Goal: Communication & Community: Share content

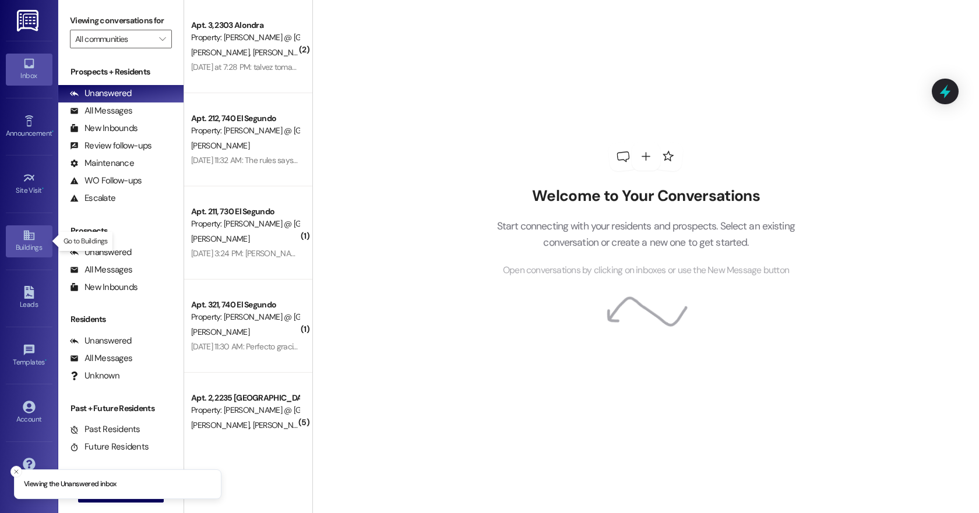
click at [23, 241] on icon at bounding box center [29, 235] width 13 height 13
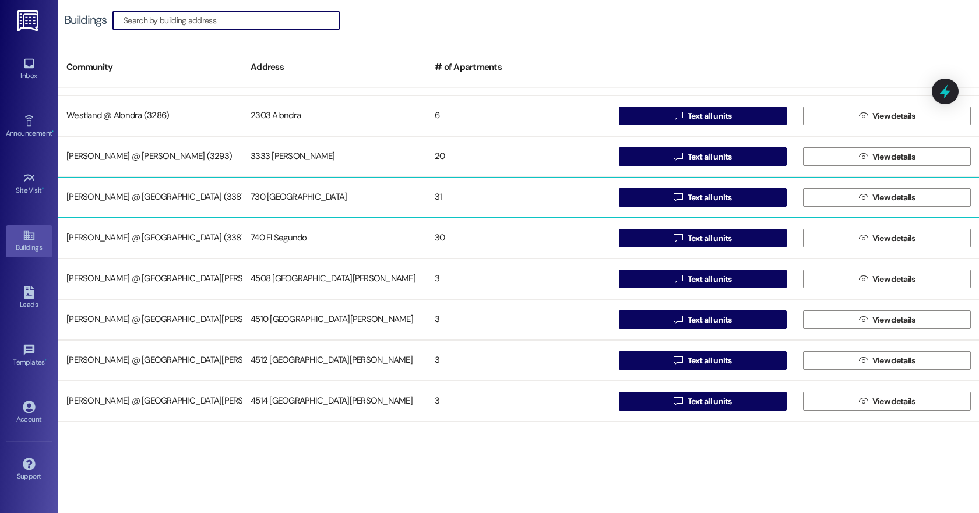
scroll to position [639, 0]
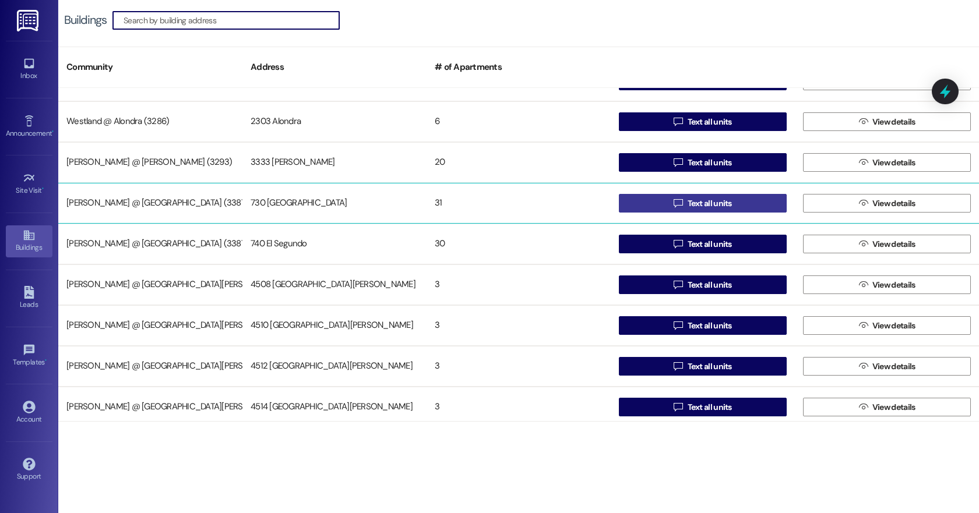
click at [706, 202] on span "Text all units" at bounding box center [710, 204] width 44 height 12
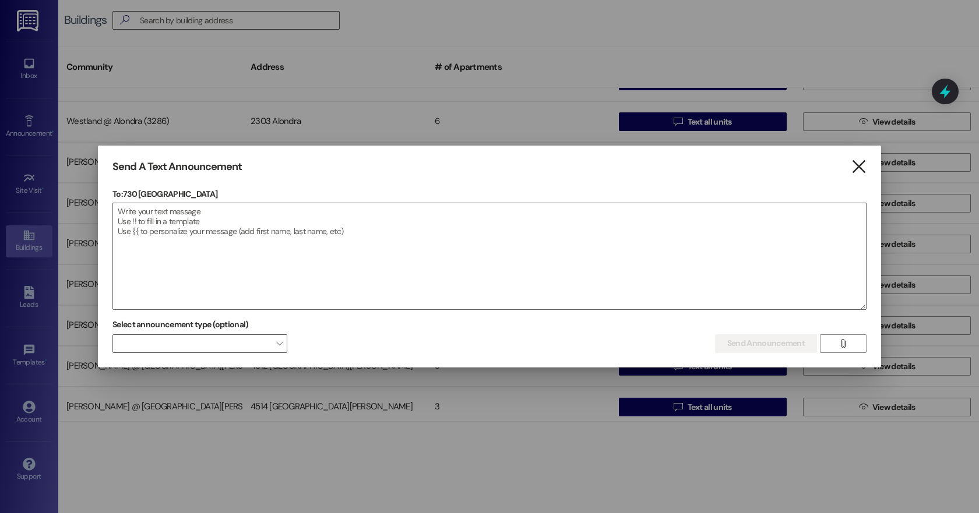
click at [856, 168] on icon "" at bounding box center [859, 167] width 16 height 12
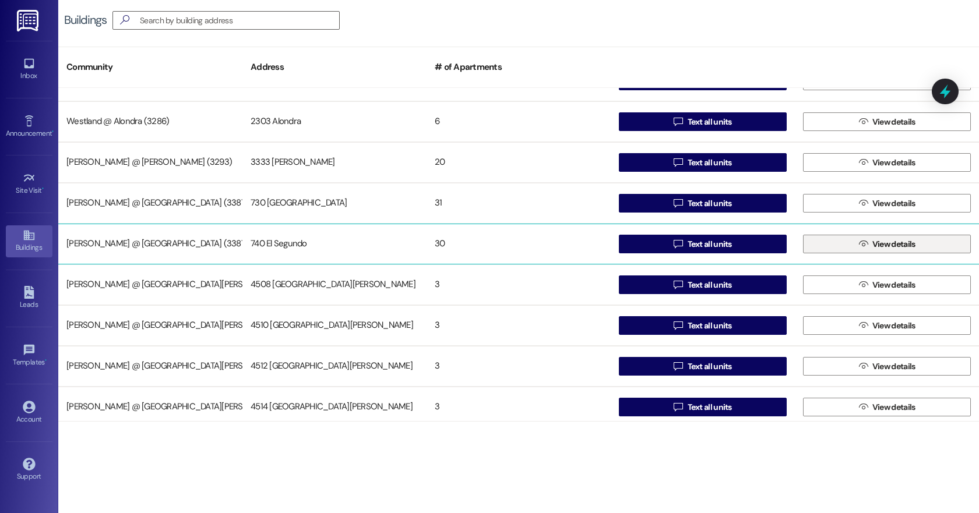
click at [890, 242] on span "View details" at bounding box center [894, 244] width 43 height 12
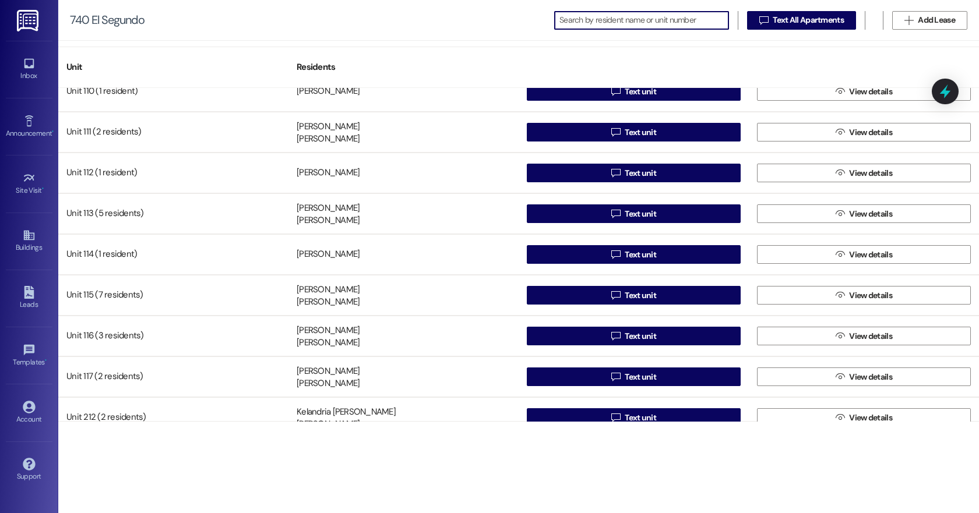
scroll to position [18, 0]
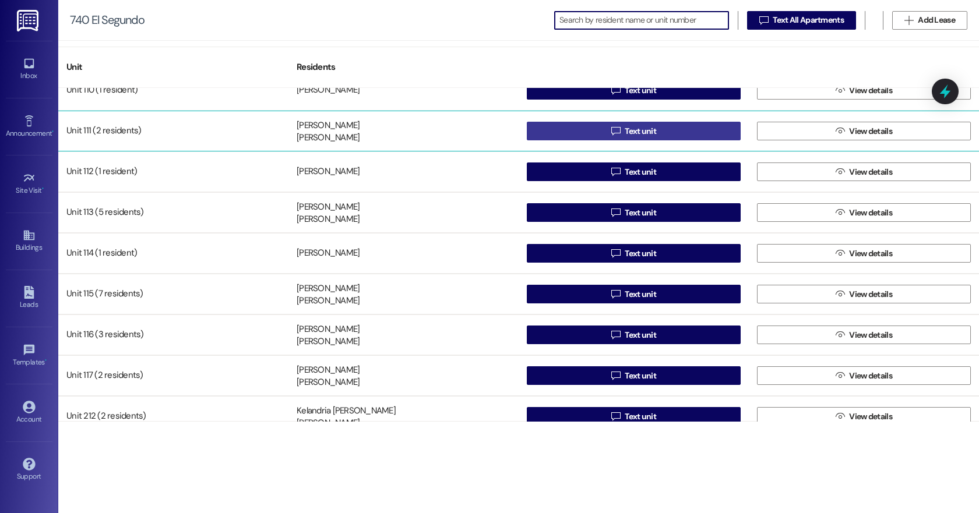
click at [645, 132] on span "Text unit" at bounding box center [640, 131] width 31 height 12
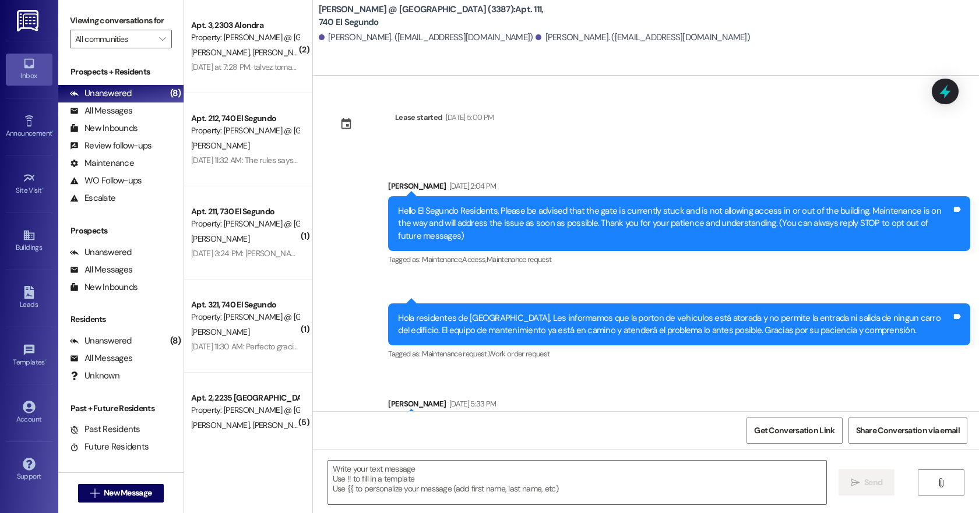
scroll to position [199, 0]
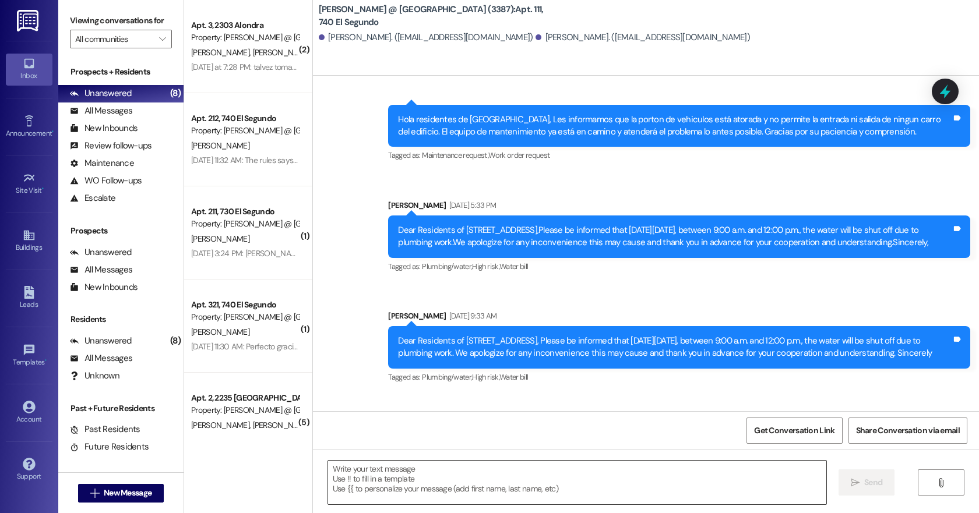
click at [361, 481] on textarea at bounding box center [577, 483] width 498 height 44
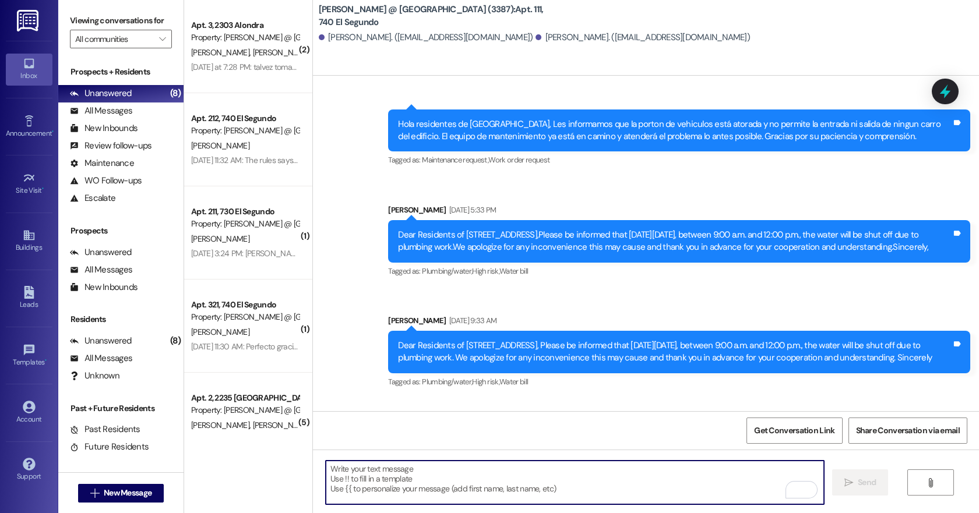
scroll to position [193, 0]
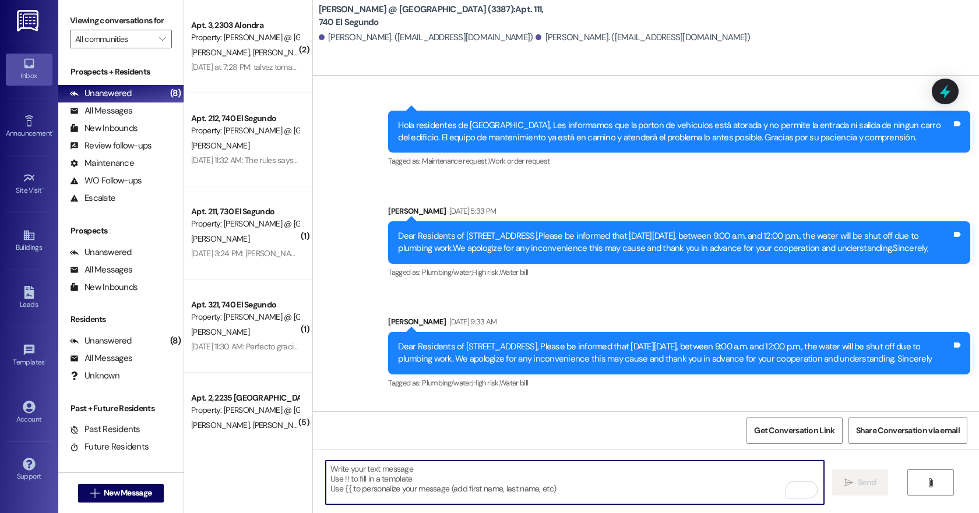
click at [346, 469] on textarea "To enrich screen reader interactions, please activate Accessibility in Grammarl…" at bounding box center [575, 483] width 498 height 44
paste textarea "Estimados Resientes, espero que estén disfrutando de su día. Sólo estoy confirm…"
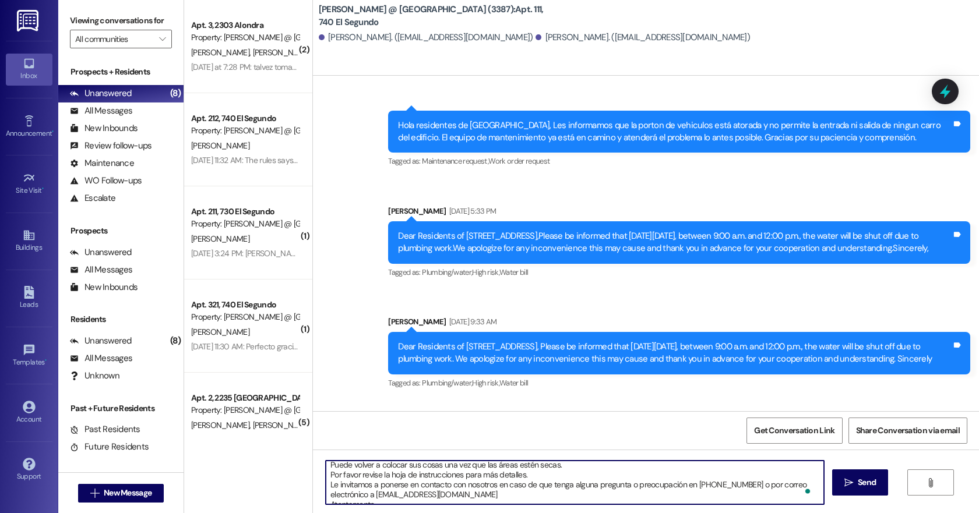
scroll to position [0, 0]
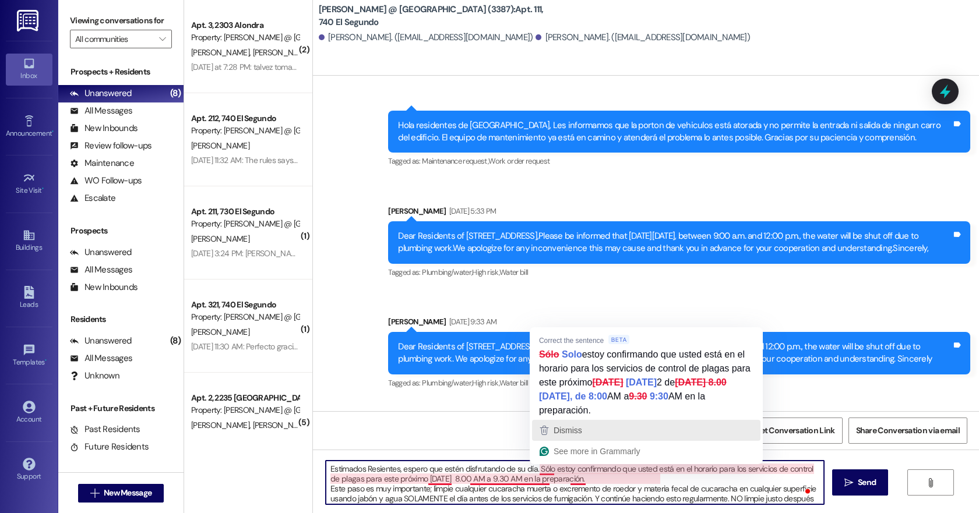
click at [605, 432] on div "Dismiss" at bounding box center [646, 430] width 218 height 17
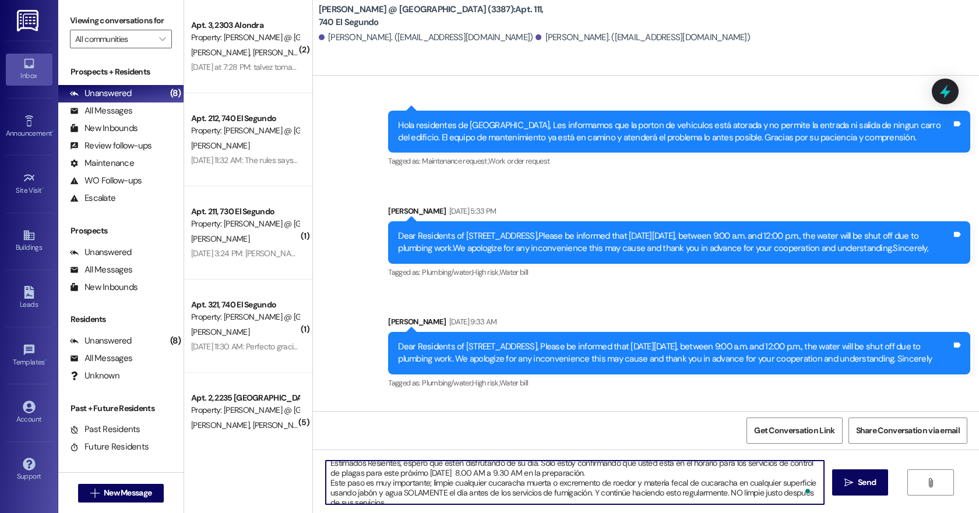
scroll to position [11, 0]
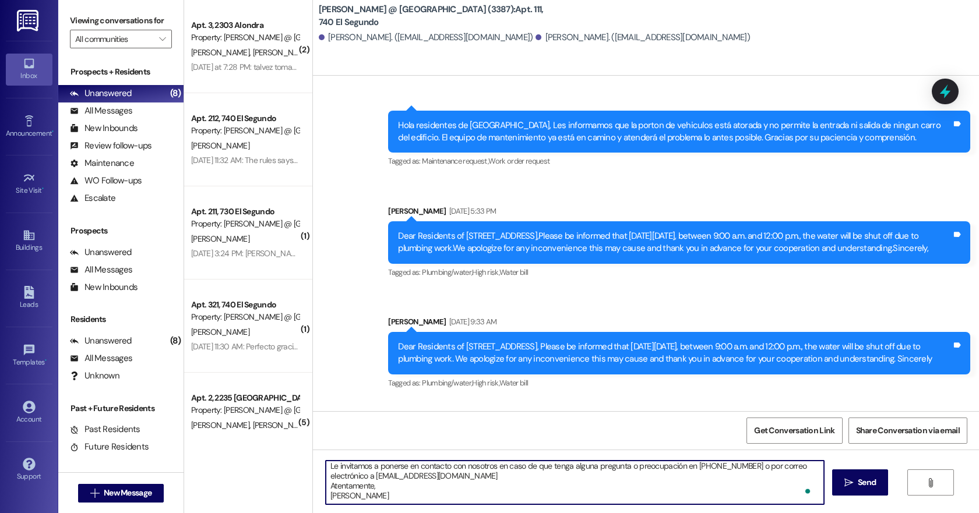
drag, startPoint x: 476, startPoint y: 494, endPoint x: 431, endPoint y: 491, distance: 45.0
click at [425, 495] on textarea "Estimados Resientes, espero que estén disfrutando de su día. Sólo estoy confirm…" at bounding box center [575, 483] width 498 height 44
click at [457, 485] on textarea "Estimados Resientes, espero que estén disfrutando de su día. Sólo estoy confirm…" at bounding box center [575, 483] width 498 height 44
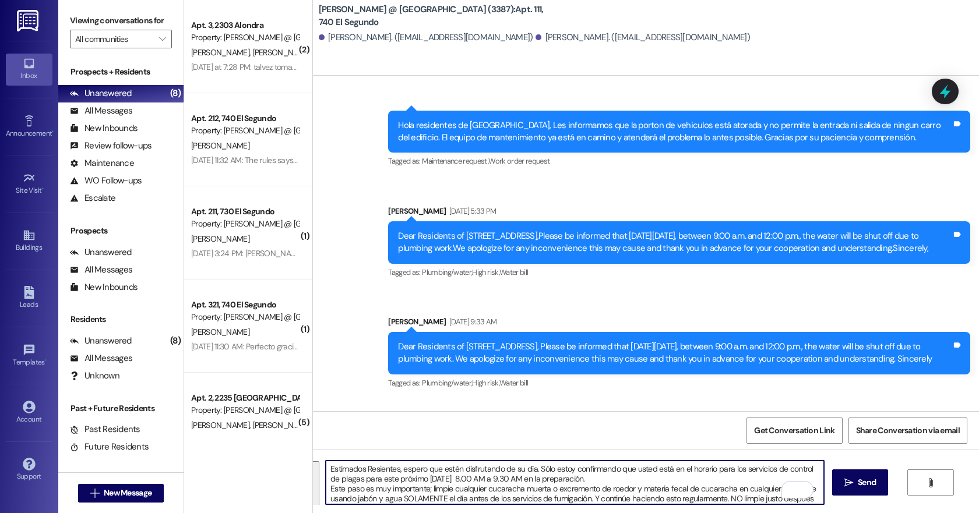
drag, startPoint x: 383, startPoint y: 488, endPoint x: 334, endPoint y: 485, distance: 49.0
click at [334, 485] on textarea "Estimados Resientes, espero que estén disfrutando de su día. Sólo estoy confirm…" at bounding box center [575, 483] width 498 height 44
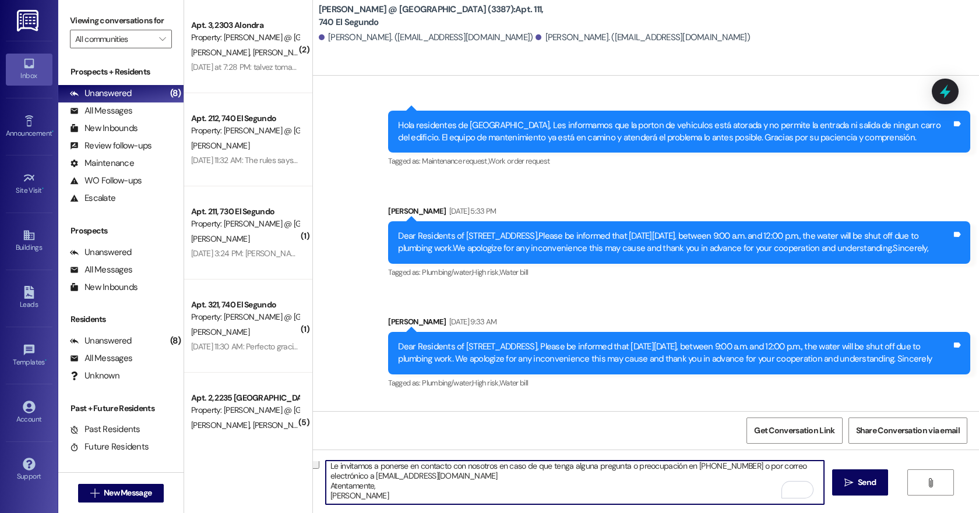
click at [392, 482] on textarea "Estimados Resientes, espero que estén disfrutando de su día. Sólo estoy confirm…" at bounding box center [575, 483] width 498 height 44
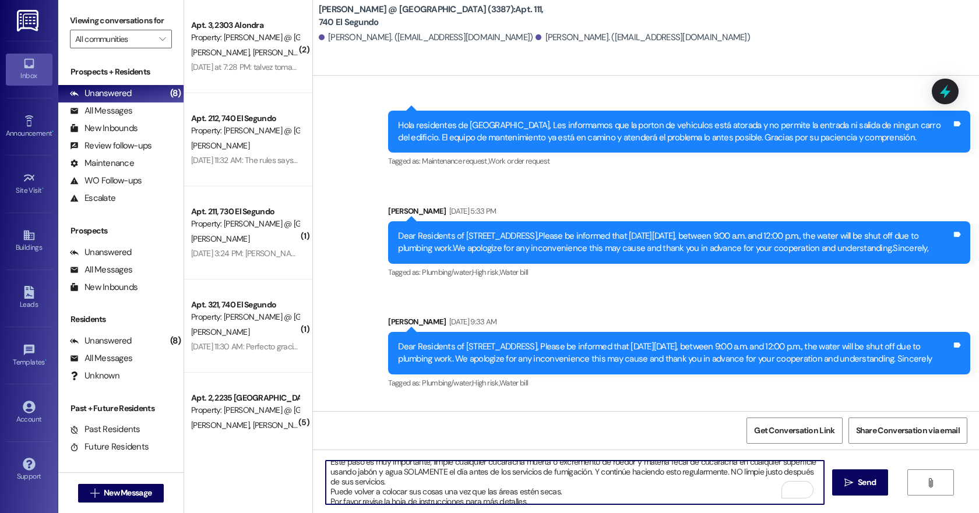
type textarea "Estimados Resientes, espero que estén disfrutando de su día. Sólo estoy confirm…"
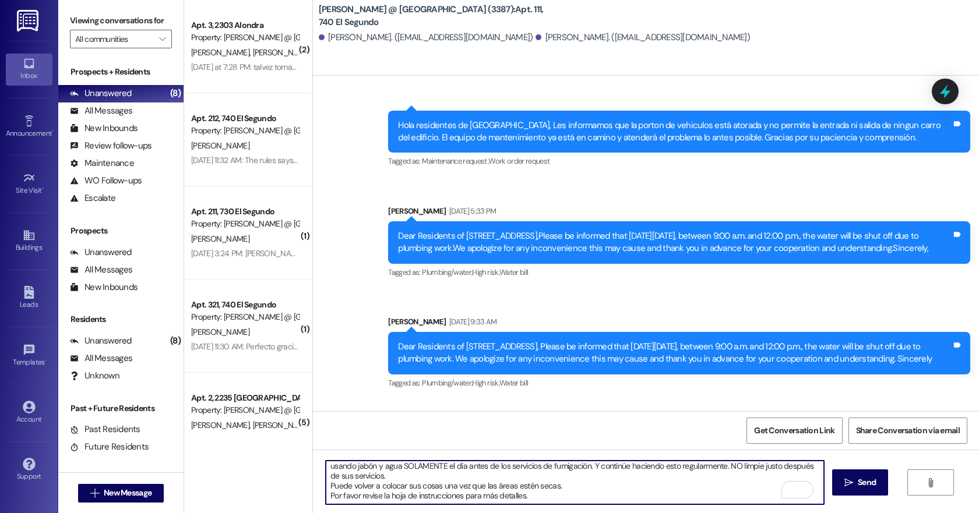
scroll to position [43, 0]
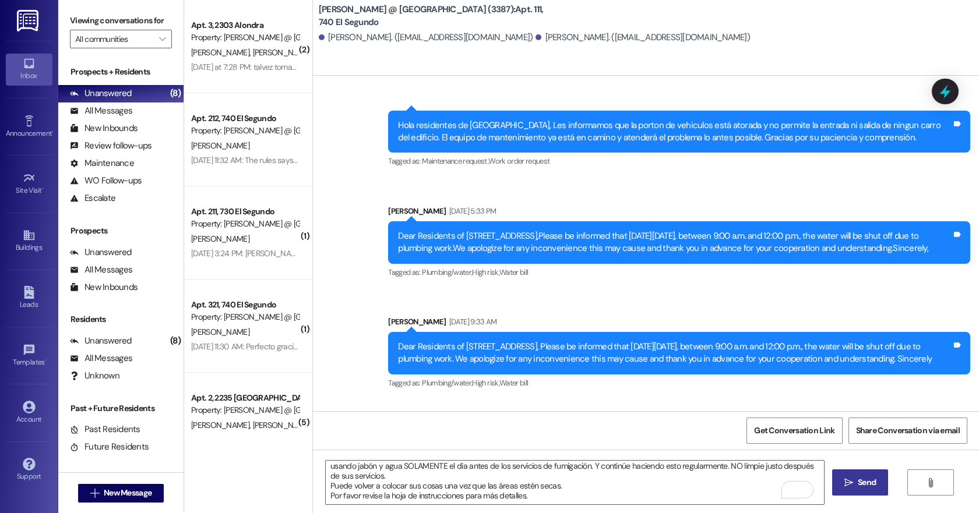
click at [864, 481] on span "Send" at bounding box center [867, 483] width 18 height 12
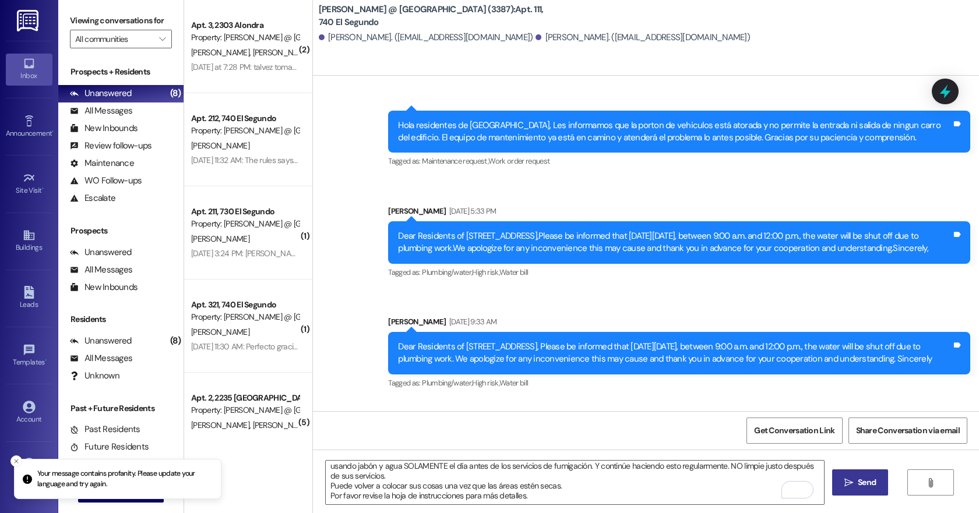
click at [860, 480] on span "Send" at bounding box center [867, 483] width 18 height 12
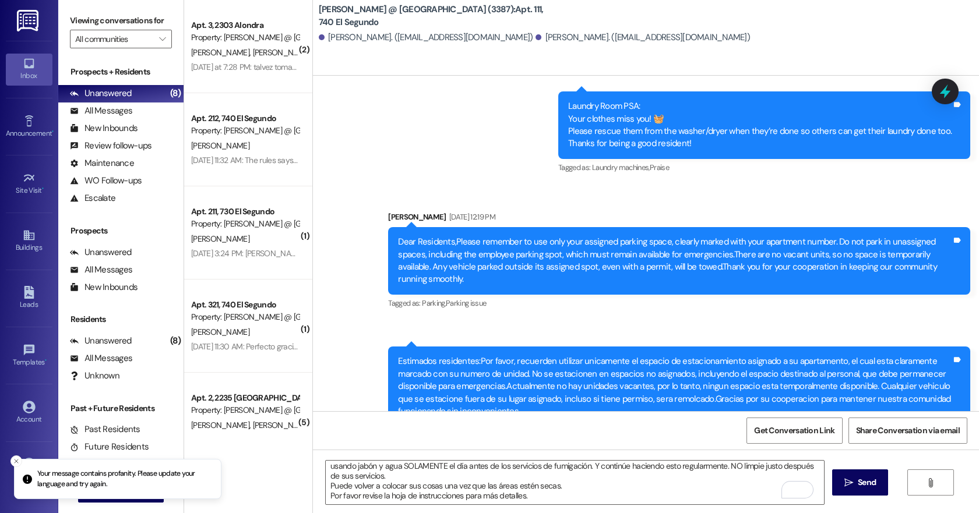
scroll to position [1264, 0]
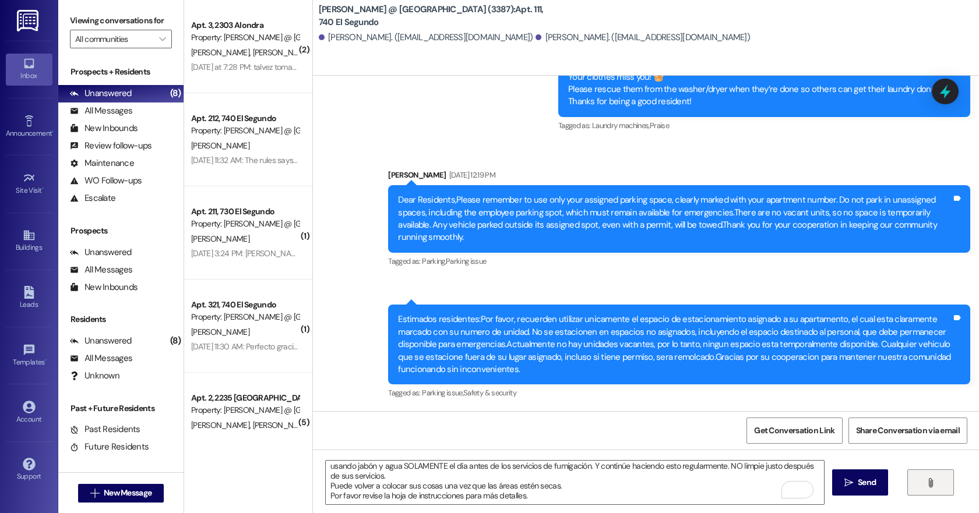
click at [927, 481] on icon "" at bounding box center [930, 483] width 9 height 9
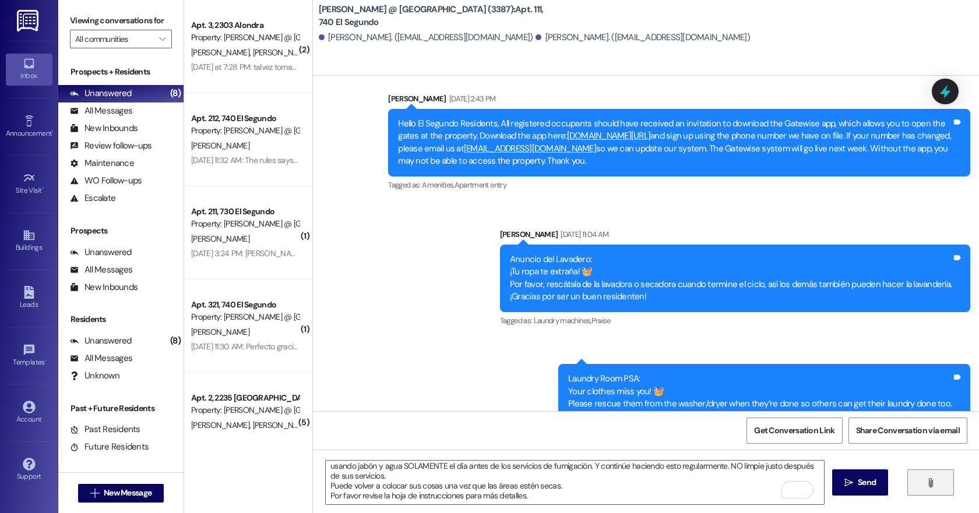
scroll to position [835, 0]
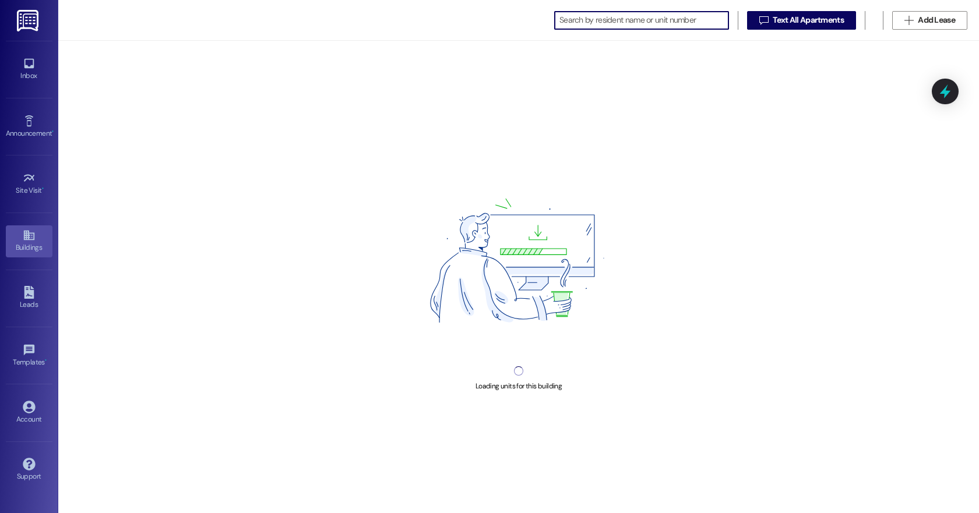
click at [24, 244] on div "Buildings" at bounding box center [29, 248] width 58 height 12
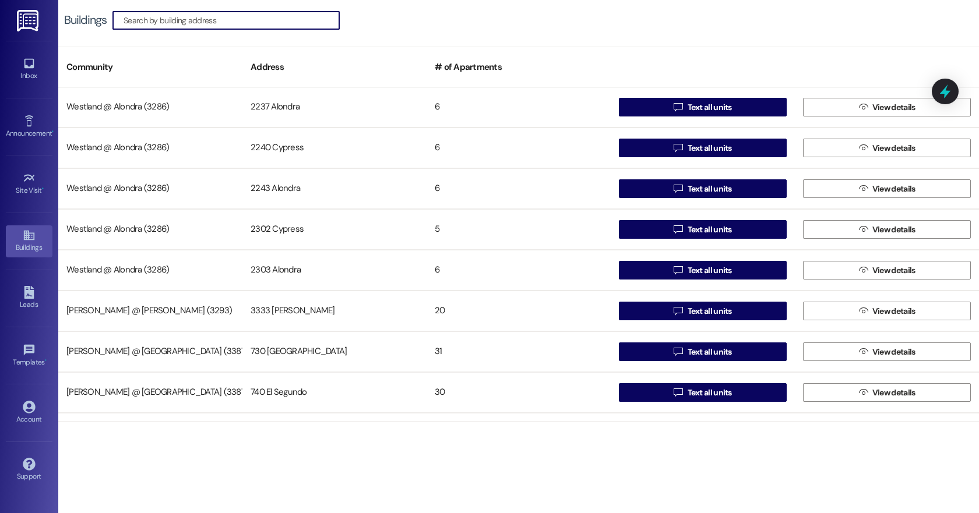
scroll to position [518, 0]
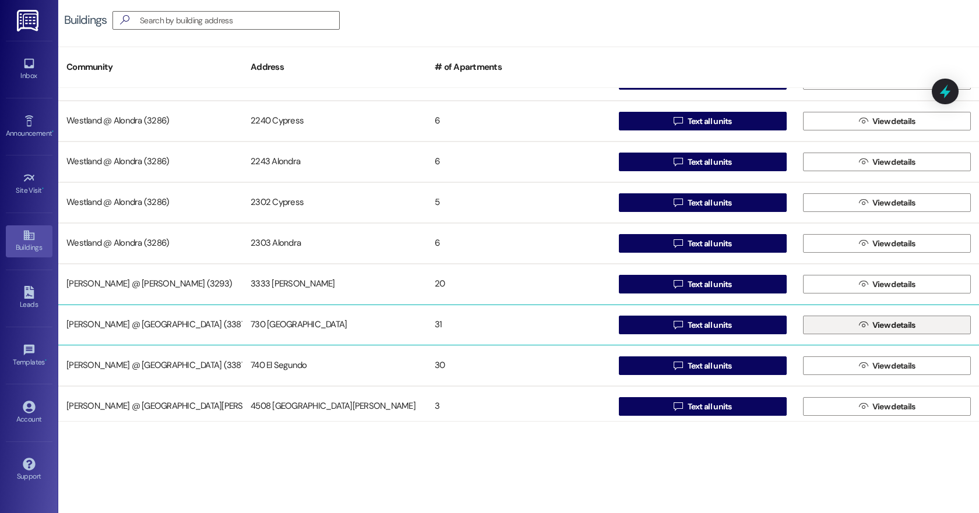
click at [875, 328] on span "View details" at bounding box center [894, 325] width 43 height 12
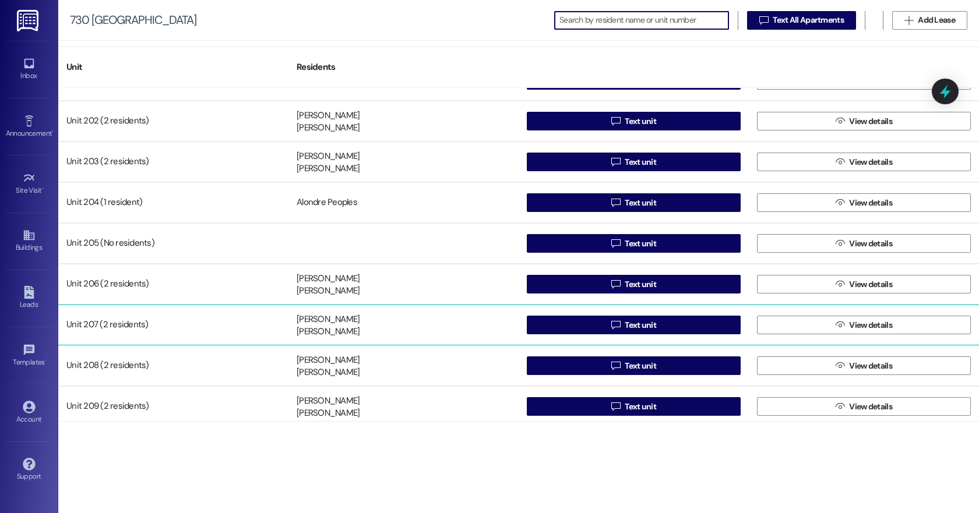
scroll to position [404, 0]
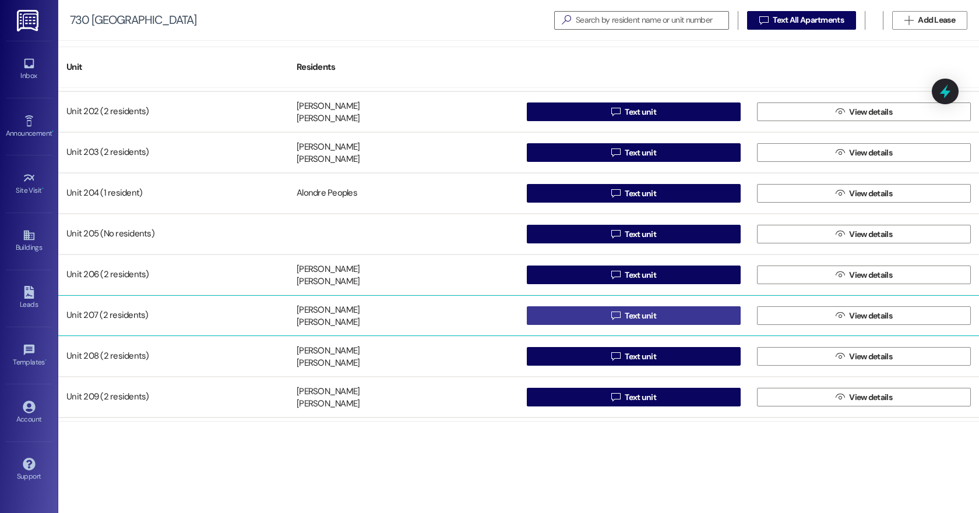
drag, startPoint x: 868, startPoint y: 318, endPoint x: 640, endPoint y: 318, distance: 227.9
click at [640, 318] on div "Unit 207 (2 residents) Gerald Broussard Ii Ebony Williams  Text unit  View de…" at bounding box center [518, 316] width 921 height 41
click at [640, 318] on span "Text unit" at bounding box center [640, 316] width 31 height 12
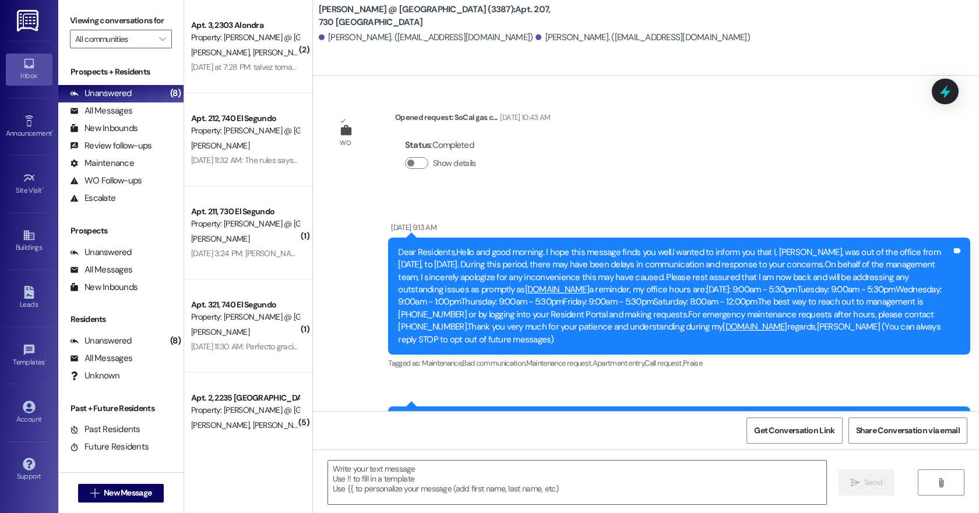
scroll to position [13812, 0]
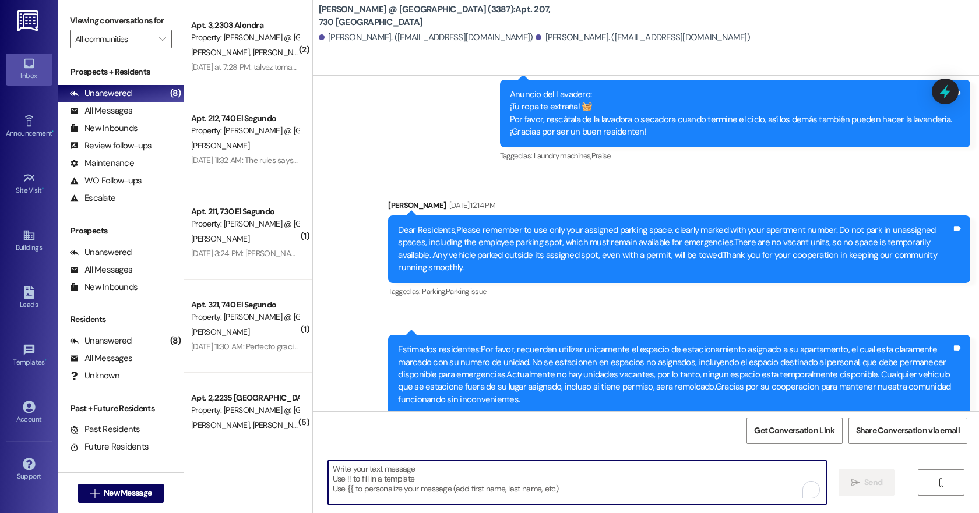
click at [342, 471] on textarea "To enrich screen reader interactions, please activate Accessibility in Grammarl…" at bounding box center [577, 483] width 498 height 44
click at [355, 484] on textarea "To enrich screen reader interactions, please activate Accessibility in Grammarl…" at bounding box center [575, 483] width 498 height 44
paste textarea "August 30, 2025 To All Residents: 730 W El Segundo Blvd Apt # 207 Gardena, CA, …"
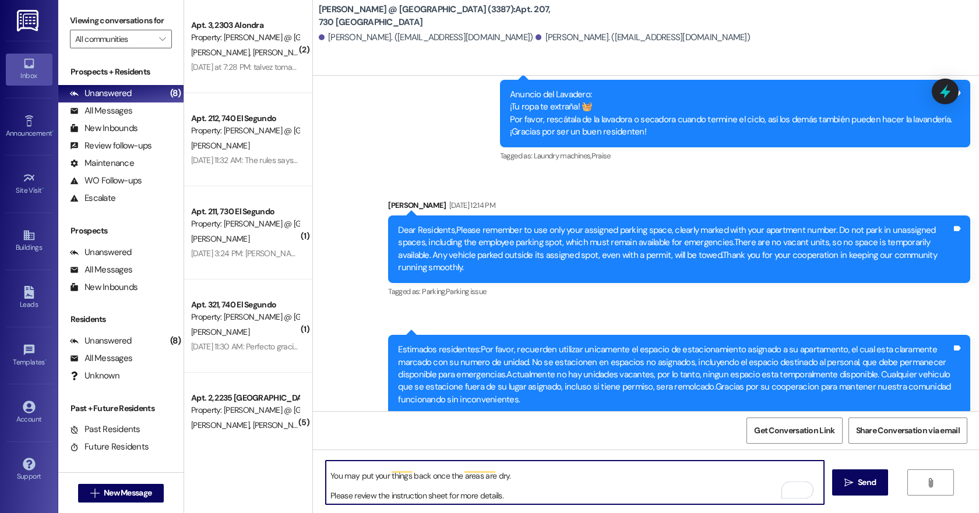
scroll to position [112, 0]
type textarea "August 30, 2025 To All Residents: 730 W El Segundo Blvd Apt # 207 Gardena, CA, …"
click at [838, 479] on button " Send" at bounding box center [860, 483] width 57 height 26
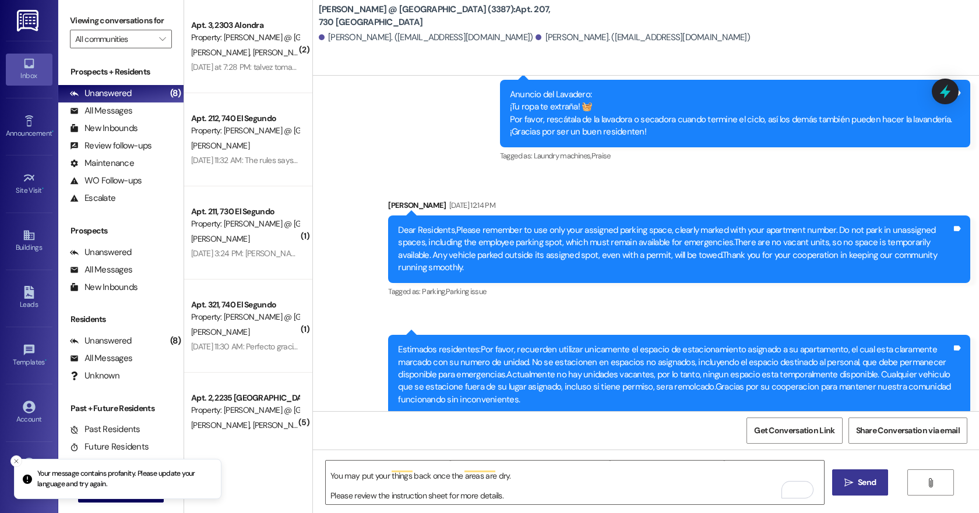
click at [868, 480] on span "Send" at bounding box center [867, 483] width 18 height 12
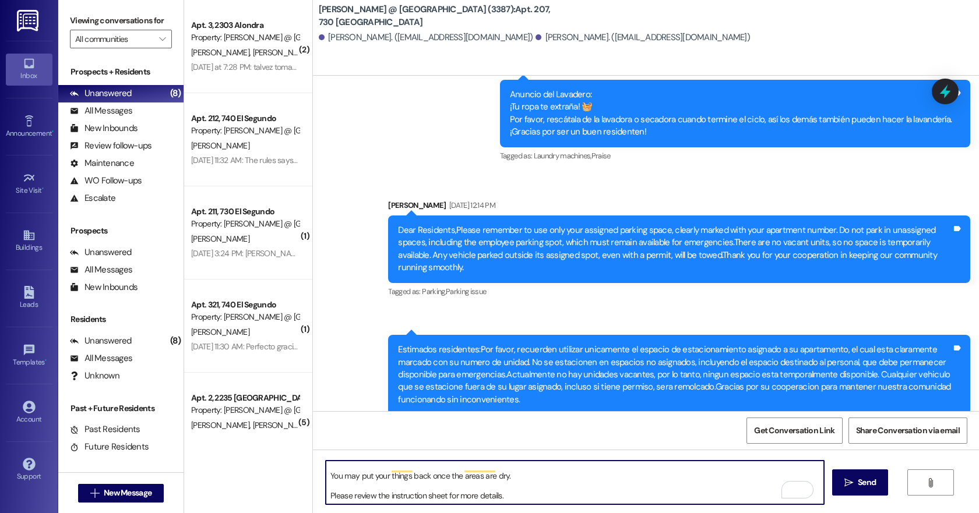
click at [368, 467] on textarea "August 30, 2025 To All Residents: 730 W El Segundo Blvd Apt # 207 Gardena, CA, …" at bounding box center [575, 483] width 498 height 44
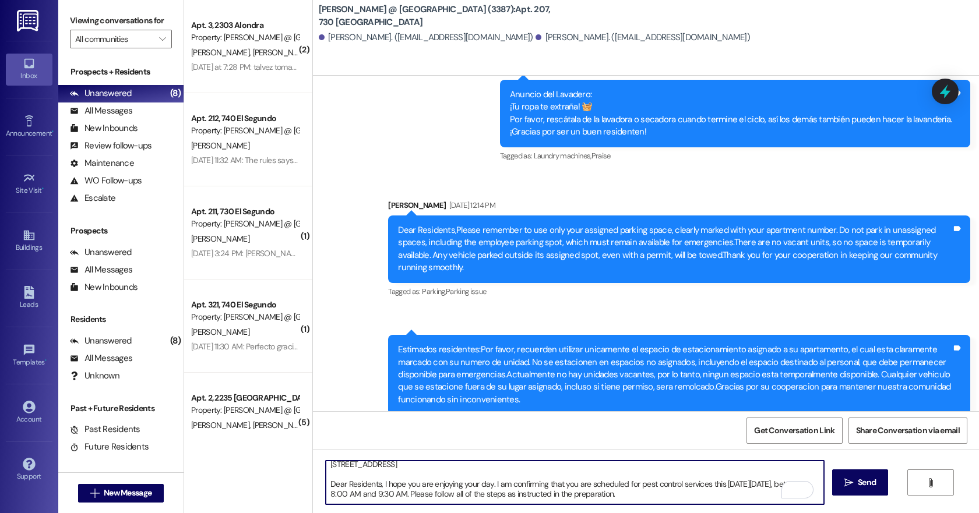
scroll to position [0, 0]
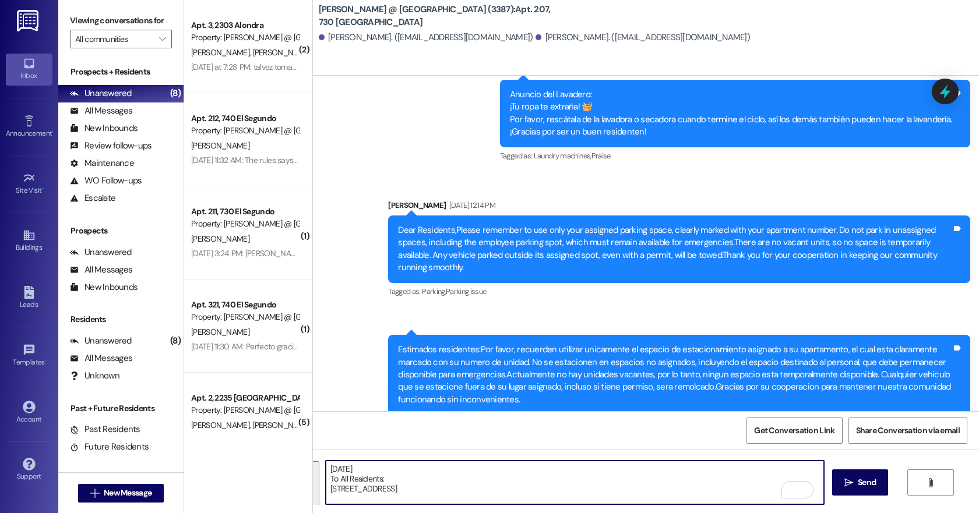
drag, startPoint x: 509, startPoint y: 484, endPoint x: 298, endPoint y: 431, distance: 217.6
click at [298, 431] on div "( 2 ) Apt. 3, 2303 Alondra Property: Westland @ Alondra (3286) T. Chavez Sanche…" at bounding box center [581, 256] width 795 height 513
paste textarea "Dear Residents, I hope this message finds you well and that you're enjoying you…"
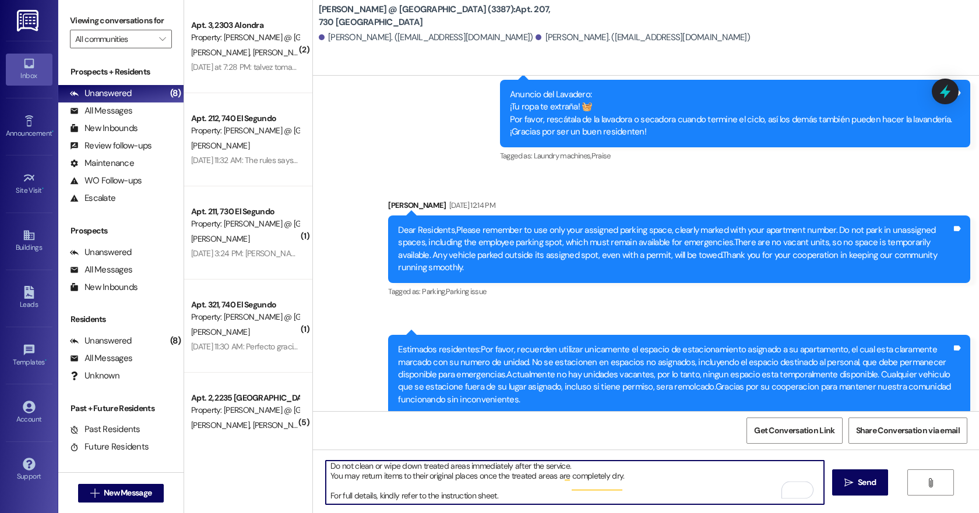
scroll to position [128, 0]
type textarea "Dear Residents, I hope this message finds you well and that you're enjoying you…"
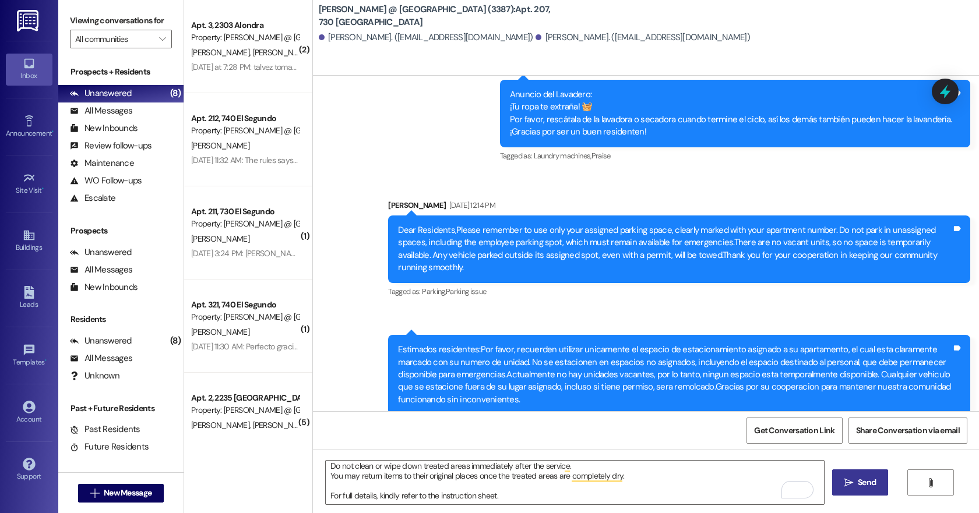
click at [861, 481] on span "Send" at bounding box center [867, 483] width 18 height 12
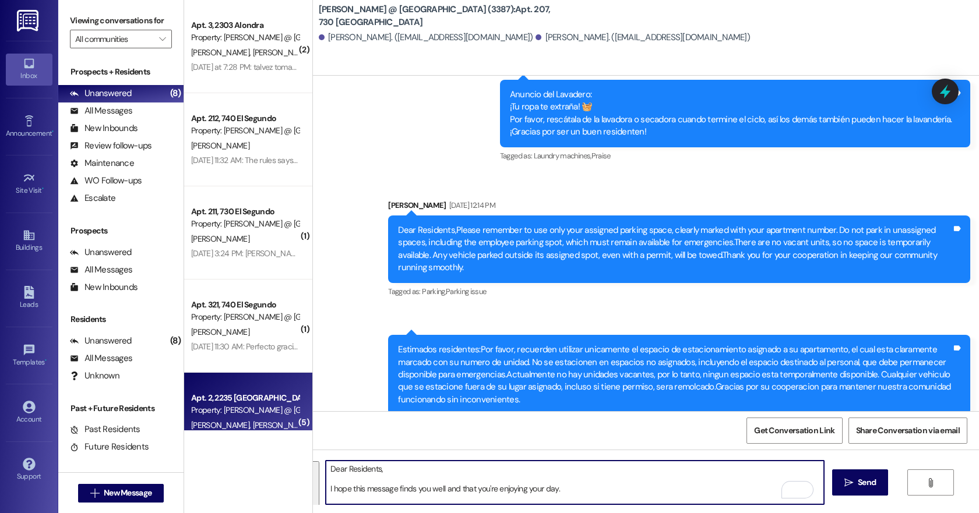
drag, startPoint x: 522, startPoint y: 497, endPoint x: 231, endPoint y: 400, distance: 306.3
click at [231, 400] on div "( 2 ) Apt. 3, 2303 Alondra Property: Westland @ Alondra (3286) T. Chavez Sanche…" at bounding box center [581, 256] width 795 height 513
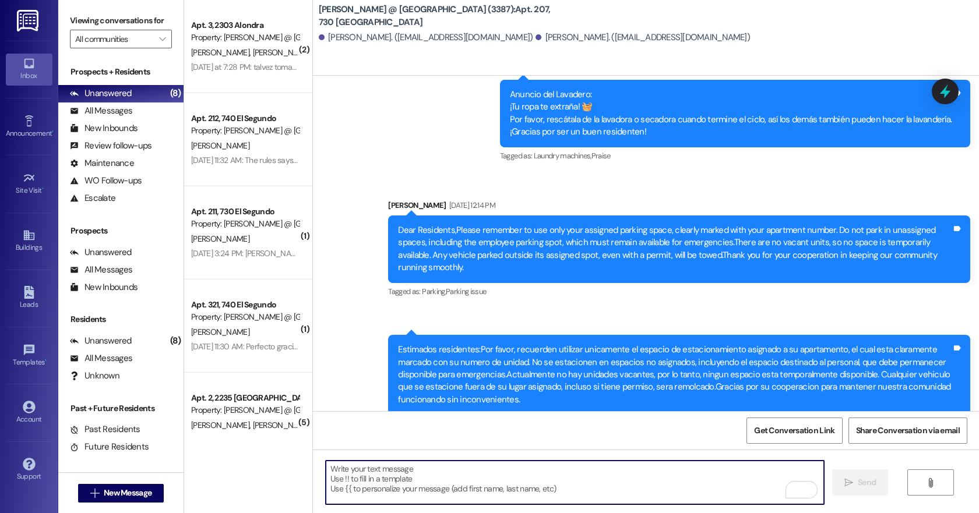
click at [362, 477] on textarea "To enrich screen reader interactions, please activate Accessibility in Grammarl…" at bounding box center [575, 483] width 498 height 44
paste textarea "Dear Residents, I hope this message finds you well and that you're enjoying you…"
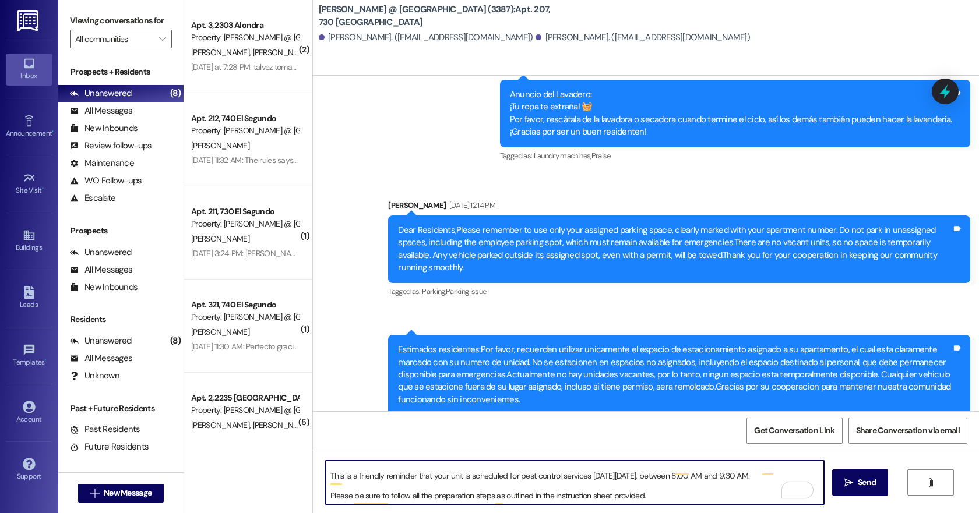
type textarea "Dear Residents, I hope this message finds you well and that you're enjoying you…"
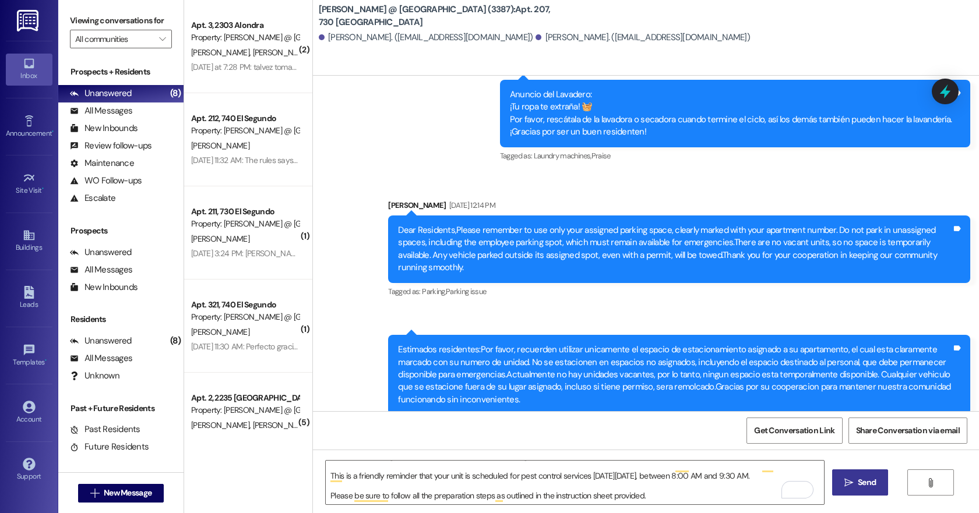
click at [869, 484] on span "Send" at bounding box center [867, 483] width 18 height 12
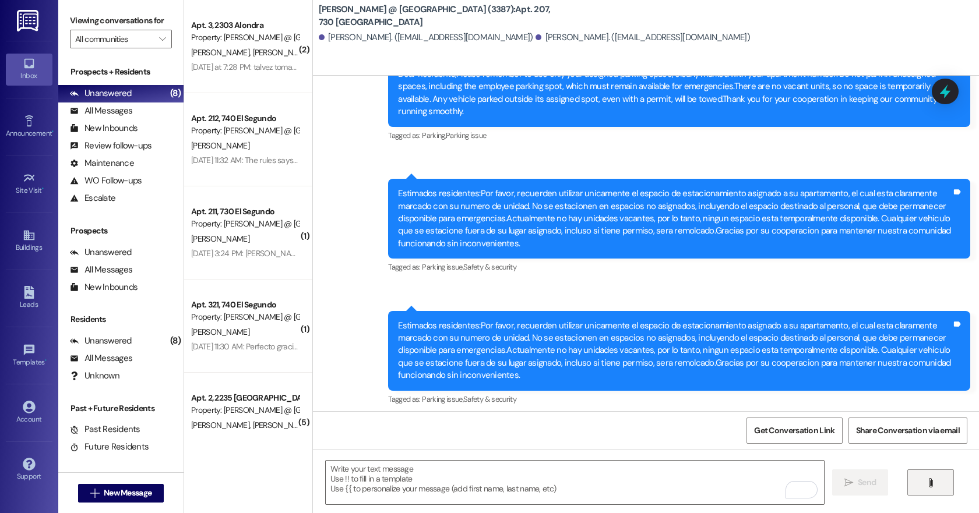
click at [935, 484] on span "" at bounding box center [930, 483] width 13 height 9
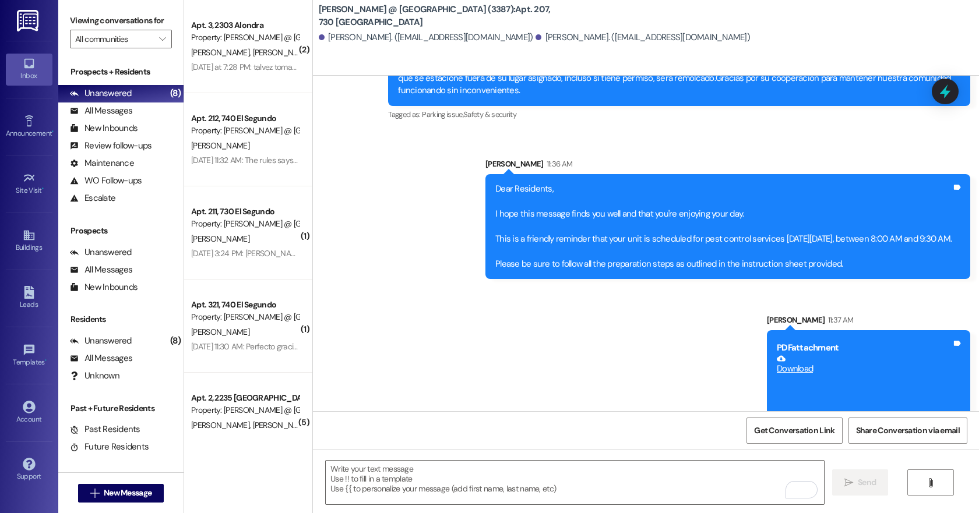
scroll to position [14354, 0]
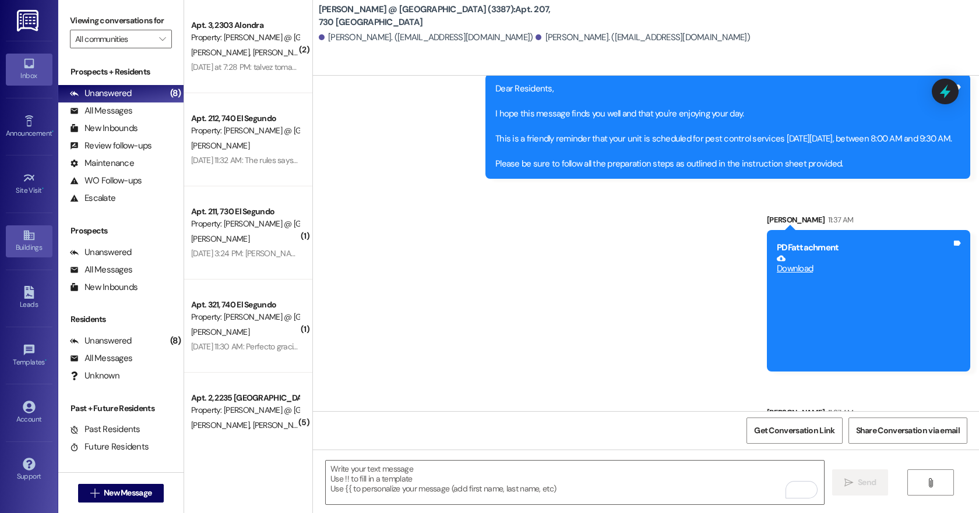
click at [29, 235] on icon at bounding box center [28, 236] width 10 height 10
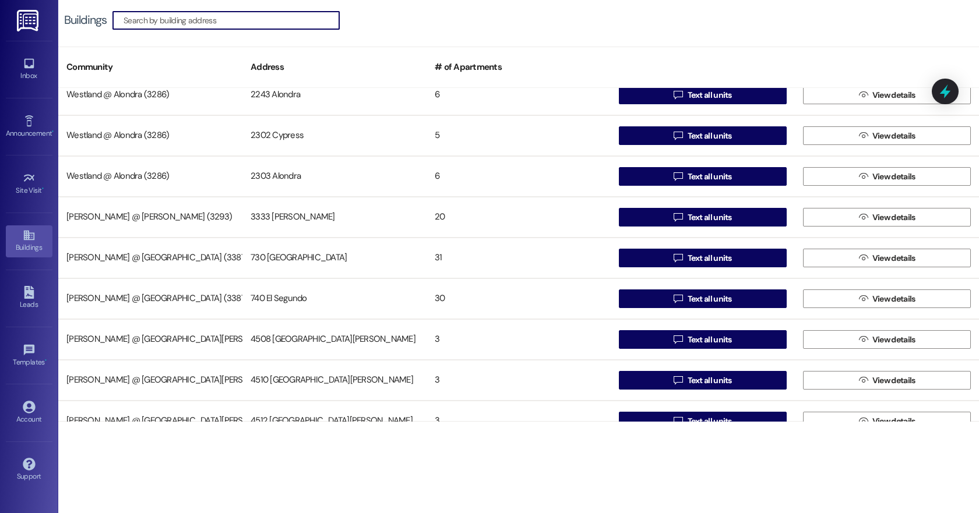
scroll to position [583, 0]
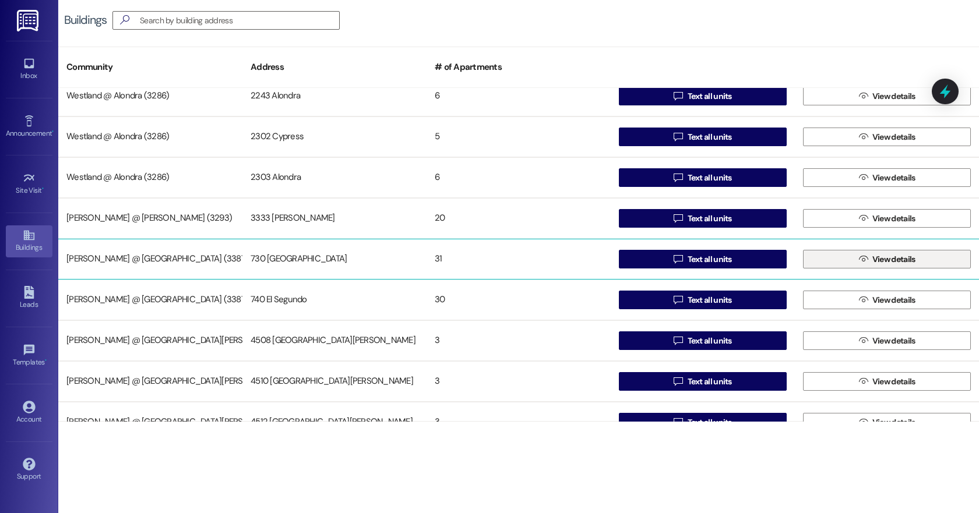
click at [875, 258] on span "View details" at bounding box center [894, 260] width 43 height 12
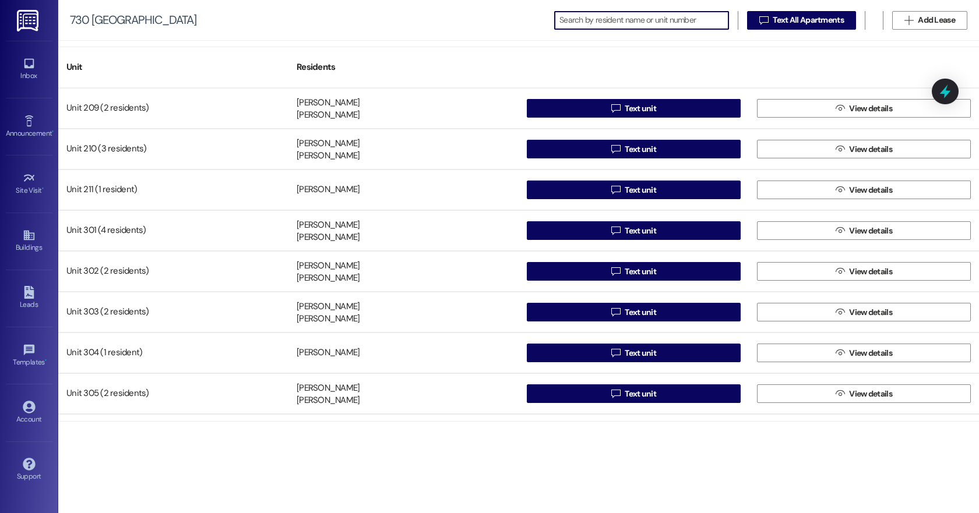
scroll to position [692, 0]
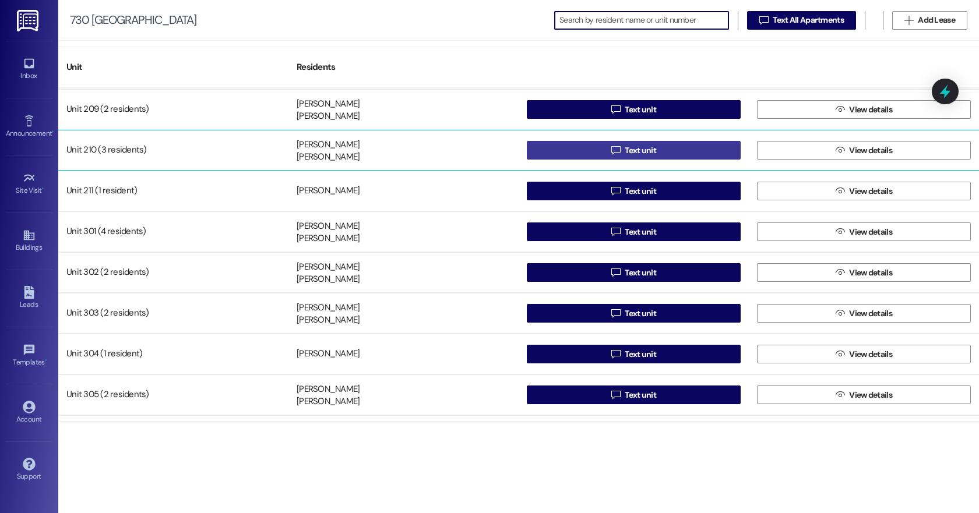
click at [641, 152] on span "Text unit" at bounding box center [640, 151] width 31 height 12
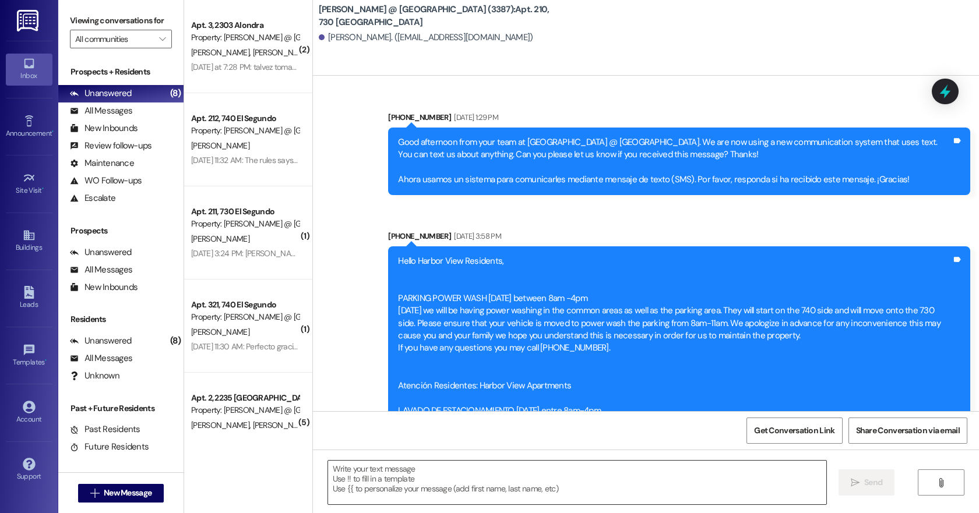
scroll to position [32526, 0]
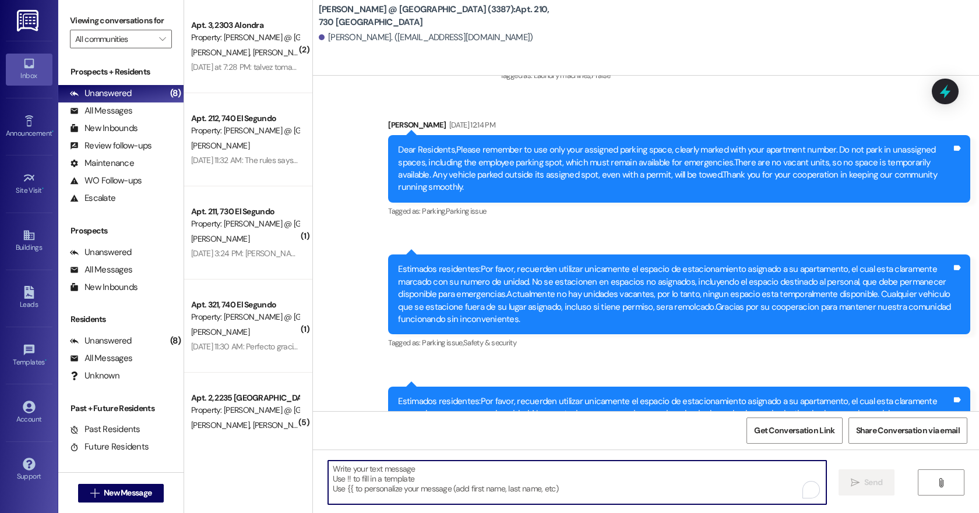
click at [335, 469] on textarea "To enrich screen reader interactions, please activate Accessibility in Grammarl…" at bounding box center [577, 483] width 498 height 44
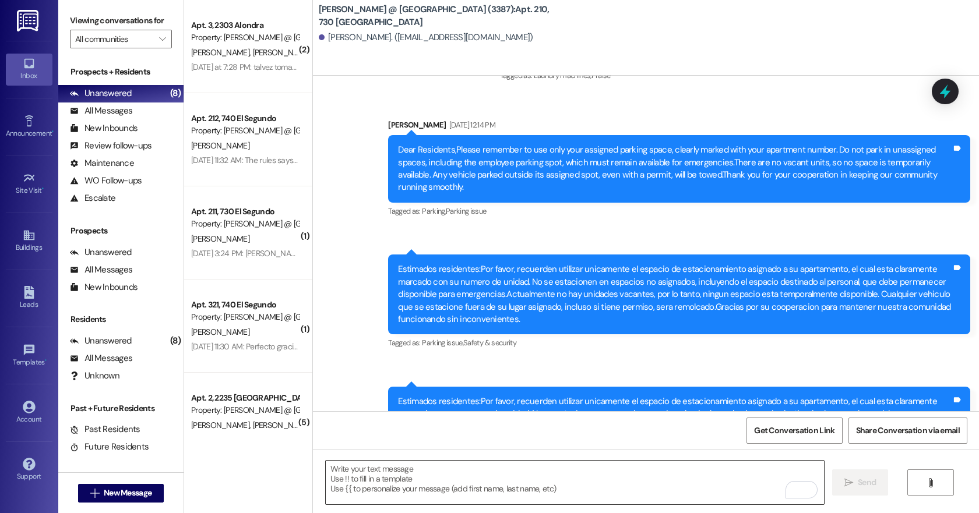
click at [330, 472] on textarea "To enrich screen reader interactions, please activate Accessibility in Grammarl…" at bounding box center [575, 483] width 498 height 44
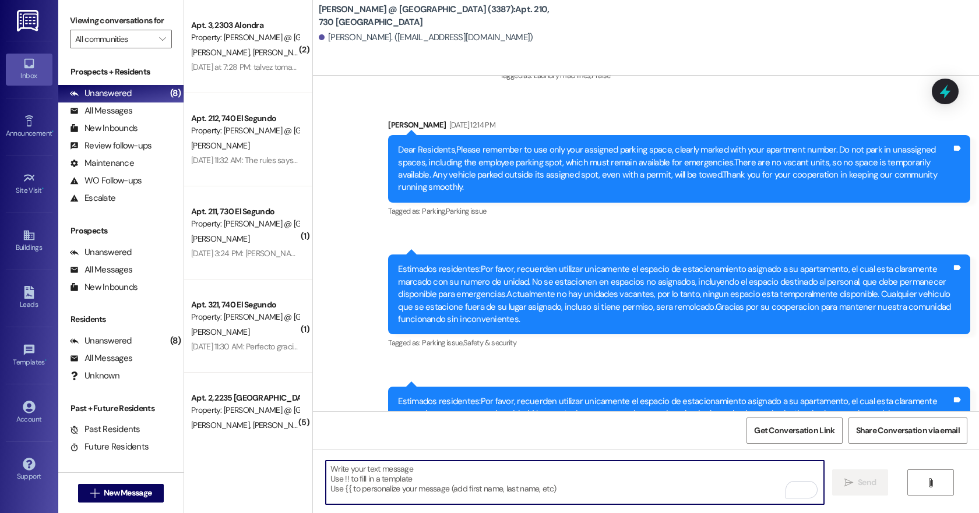
paste textarea "Dear Residents, I hope this message finds you well and that you're enjoying you…"
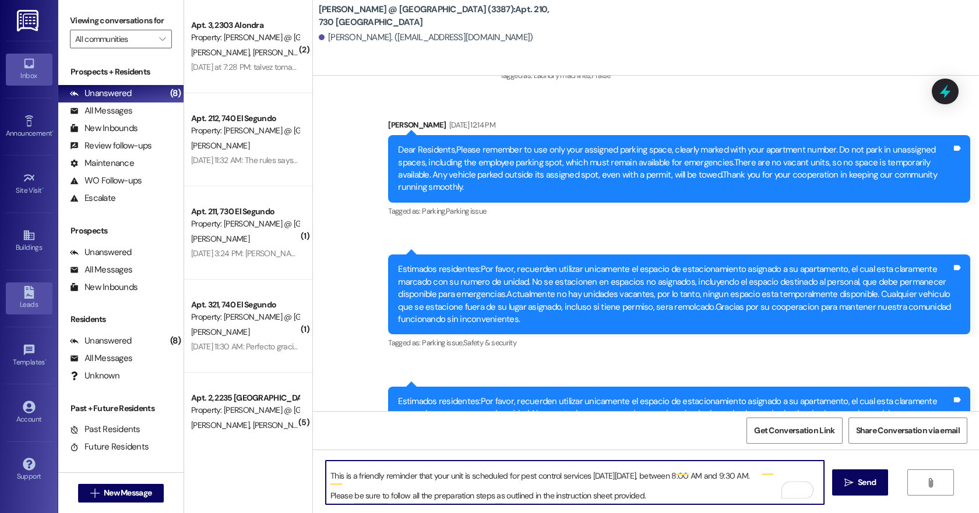
type textarea "Dear Residents, I hope this message finds you well and that you're enjoying you…"
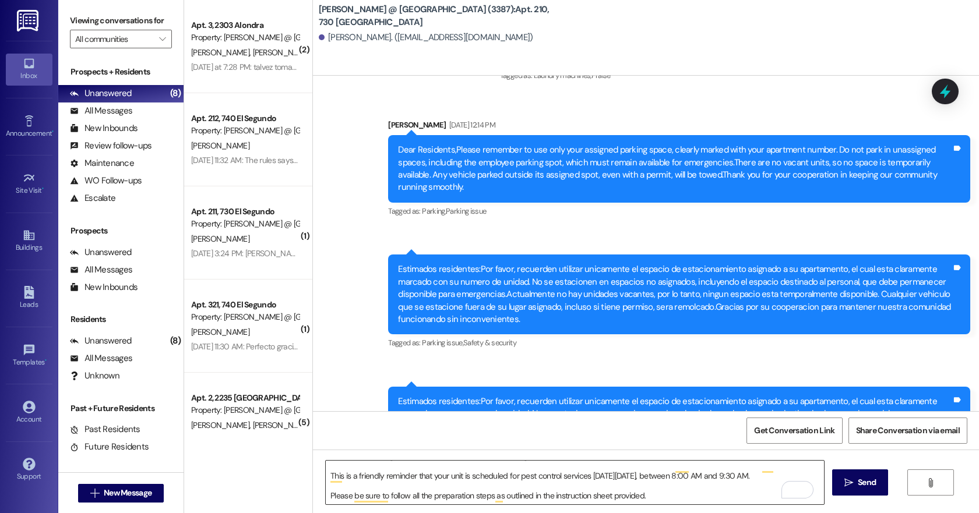
scroll to position [43, 0]
click at [866, 483] on span "Send" at bounding box center [867, 483] width 18 height 12
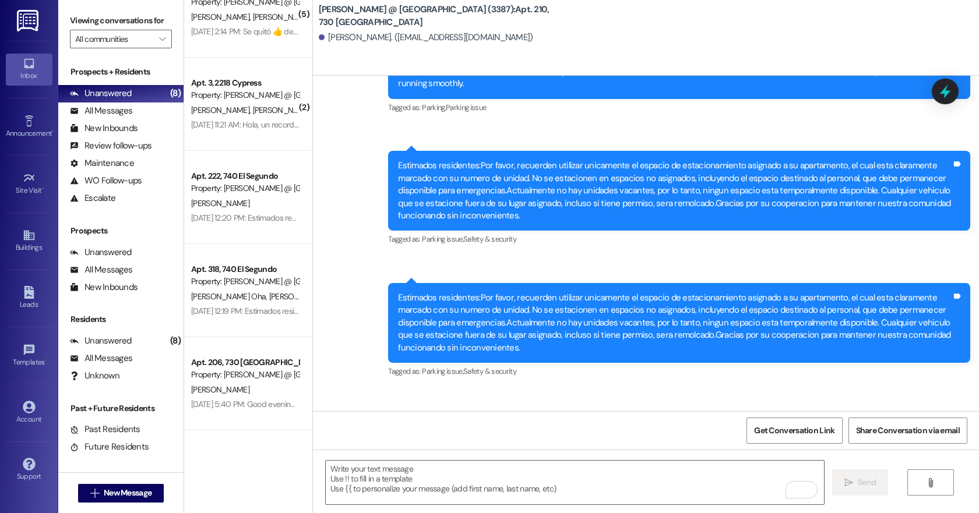
scroll to position [32682, 0]
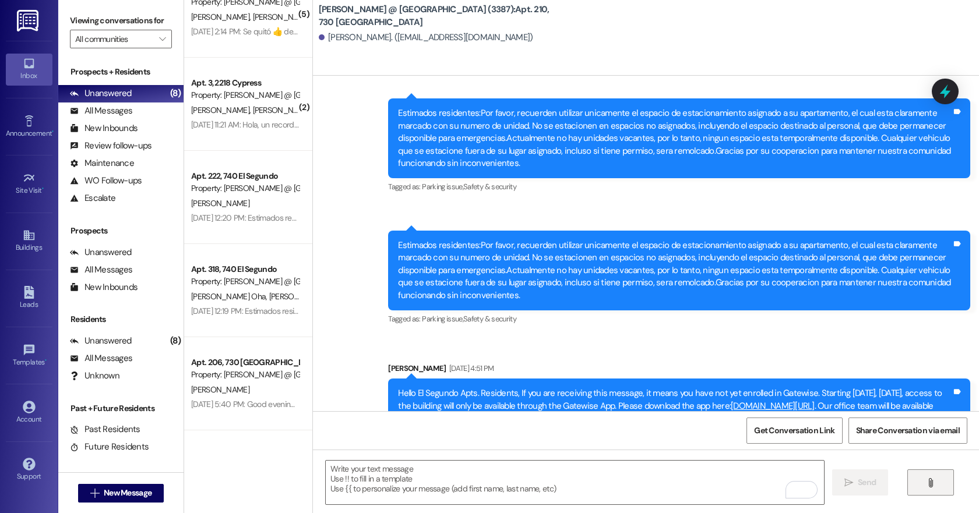
click at [935, 481] on icon "" at bounding box center [930, 483] width 9 height 9
click at [935, 480] on span "" at bounding box center [930, 483] width 13 height 9
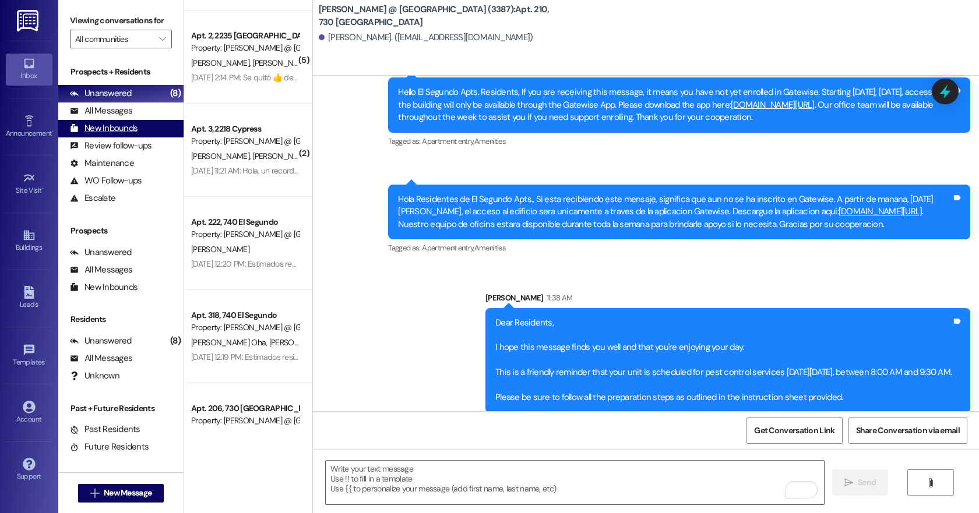
scroll to position [353, 0]
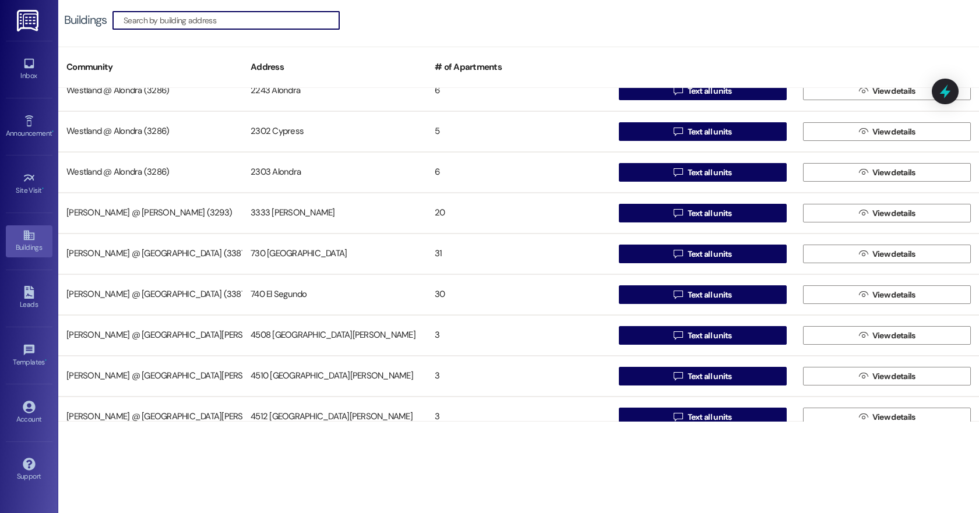
scroll to position [608, 0]
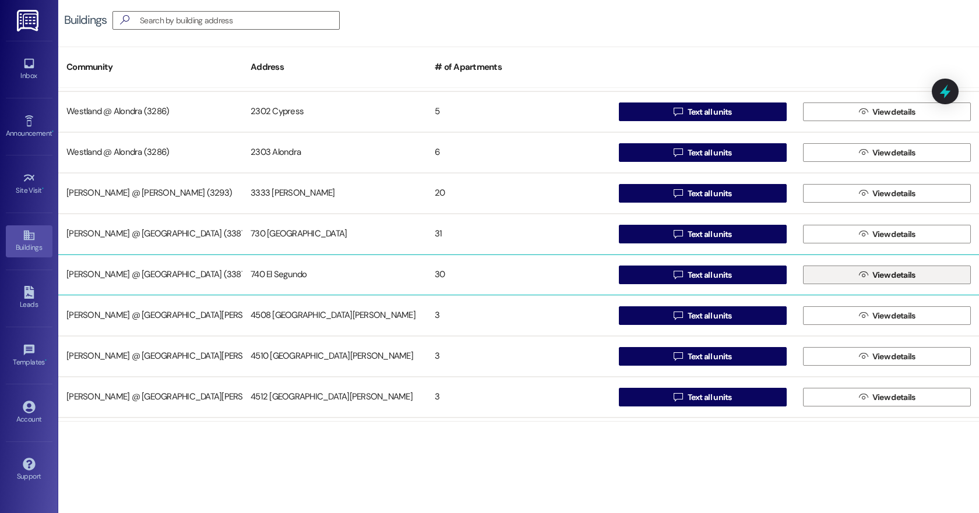
click at [878, 272] on span "View details" at bounding box center [894, 275] width 43 height 12
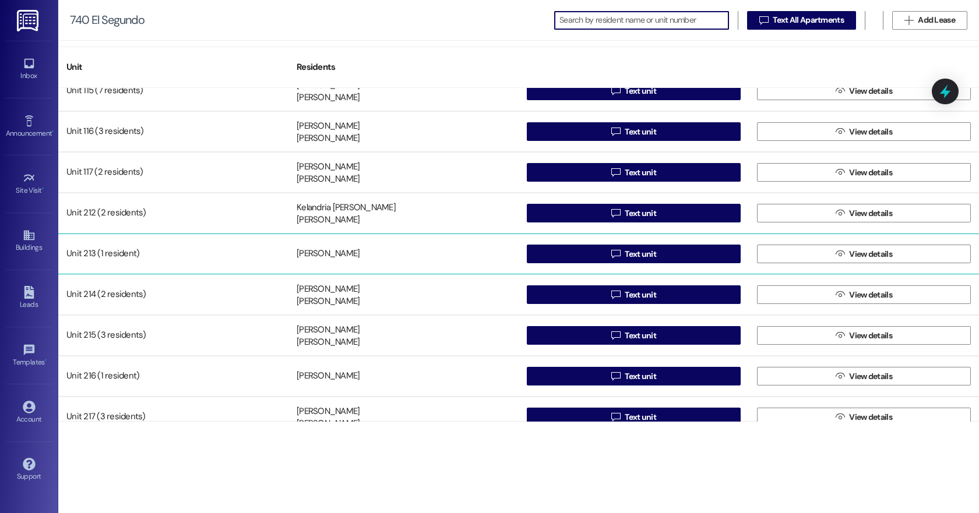
scroll to position [216, 0]
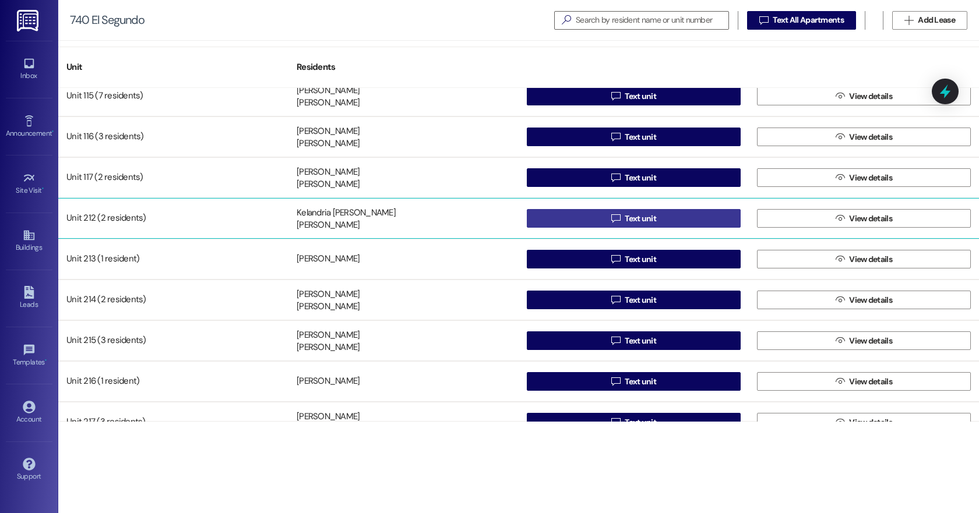
click at [602, 219] on button " Text unit" at bounding box center [634, 218] width 214 height 19
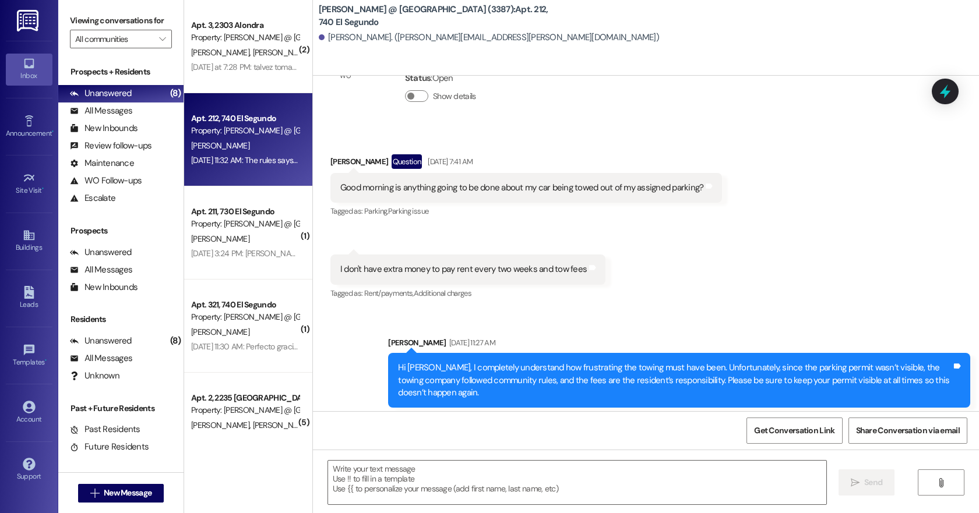
scroll to position [31821, 0]
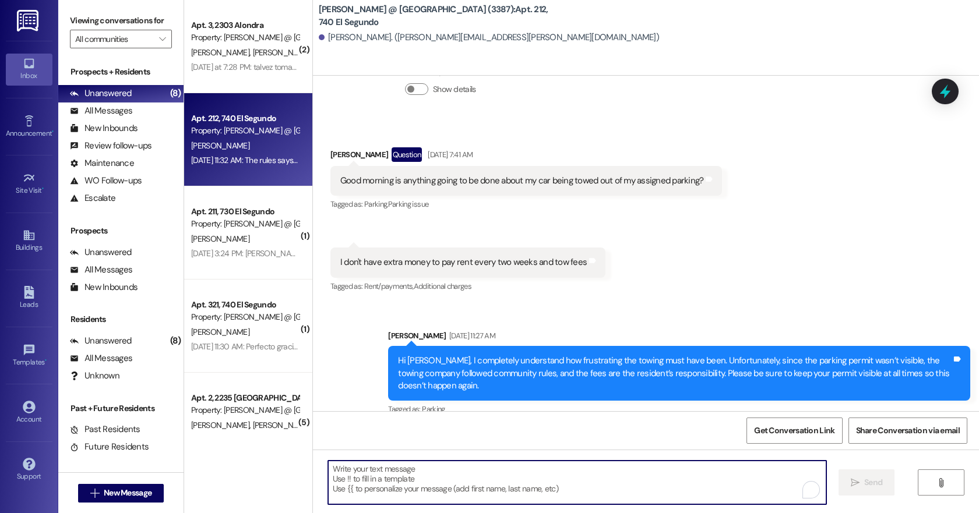
click at [356, 478] on textarea "To enrich screen reader interactions, please activate Accessibility in Grammarl…" at bounding box center [577, 483] width 498 height 44
paste textarea "Dear Residents, I hope you are enjoying your day. I am confirming that you are …"
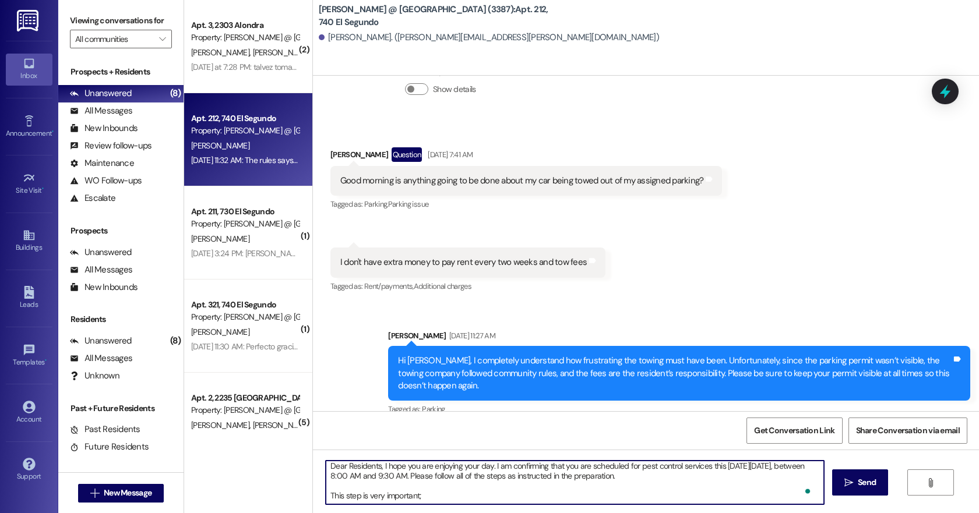
scroll to position [10, 0]
click at [333, 481] on textarea "Dear Residents, I hope you are enjoying your day. I am confirming that you are …" at bounding box center [575, 483] width 498 height 44
type textarea "Dear Residents, I hope you are enjoying your day. I am confirming that you are …"
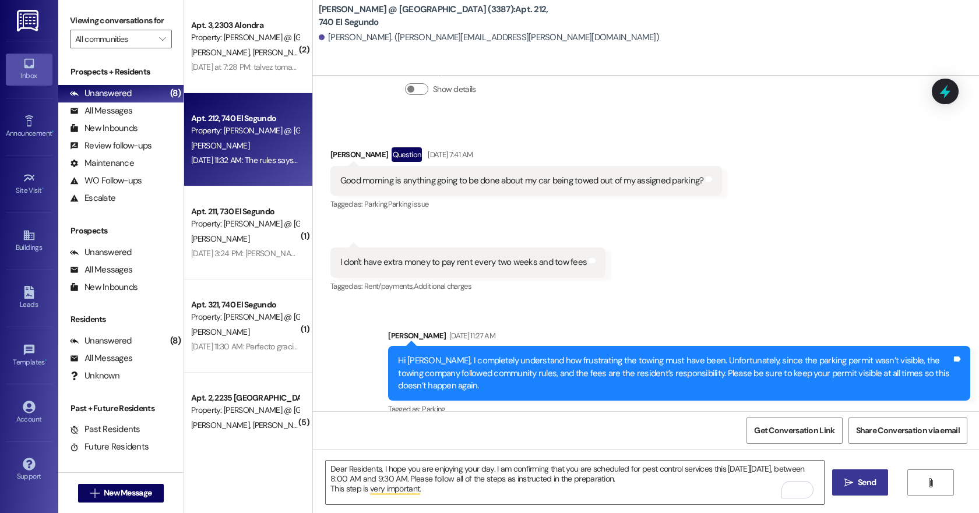
click at [869, 486] on span "Send" at bounding box center [867, 483] width 18 height 12
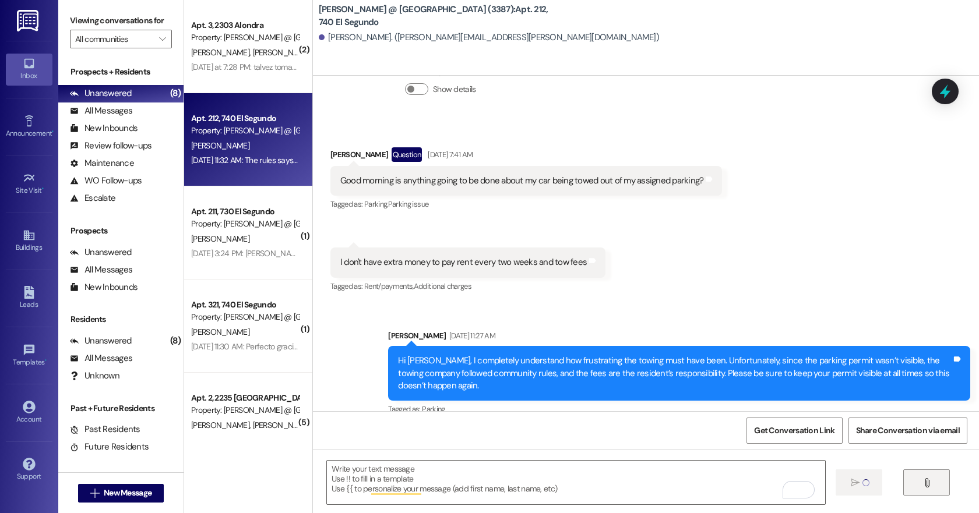
click at [924, 479] on span "" at bounding box center [926, 483] width 13 height 9
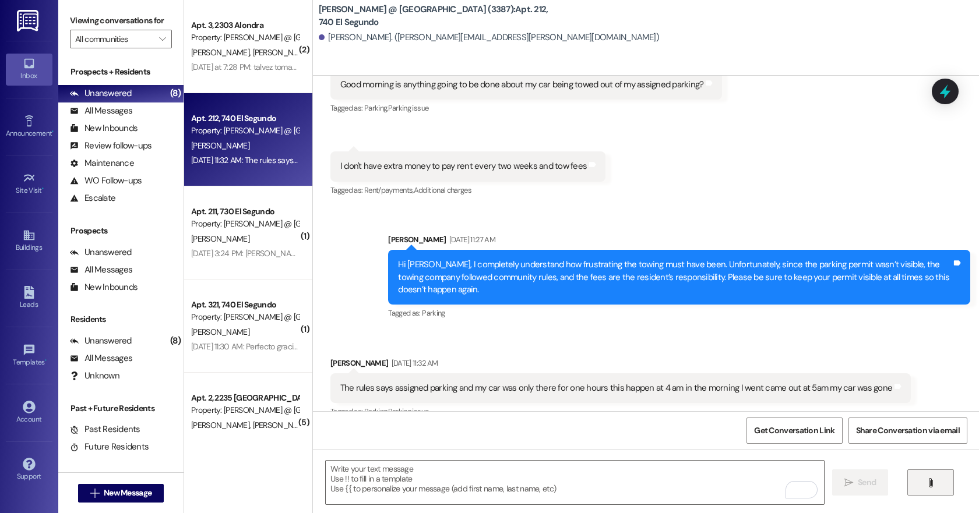
scroll to position [31995, 0]
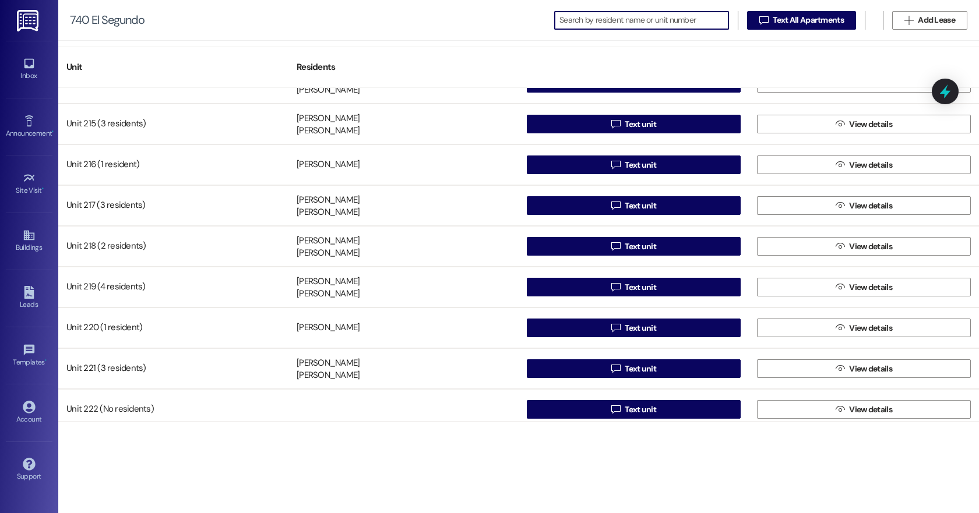
scroll to position [431, 0]
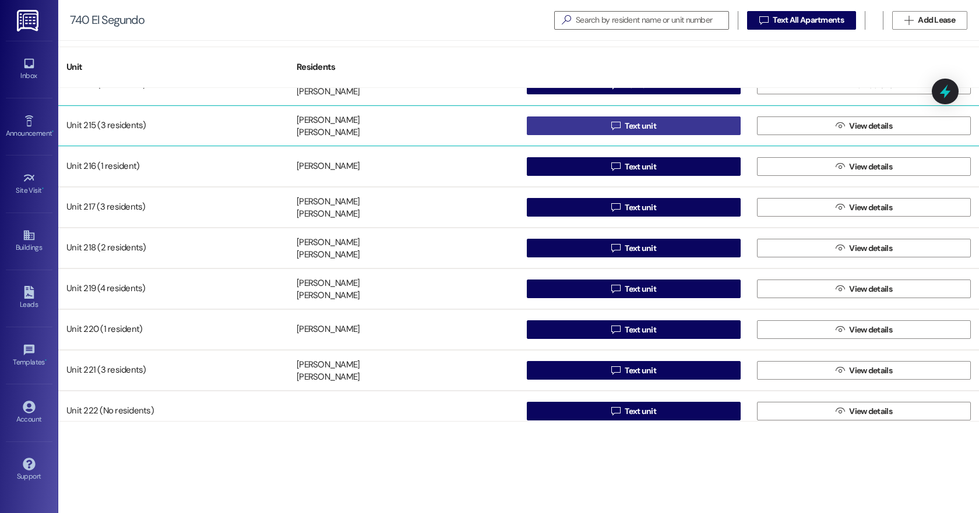
click at [646, 125] on span "Text unit" at bounding box center [640, 126] width 31 height 12
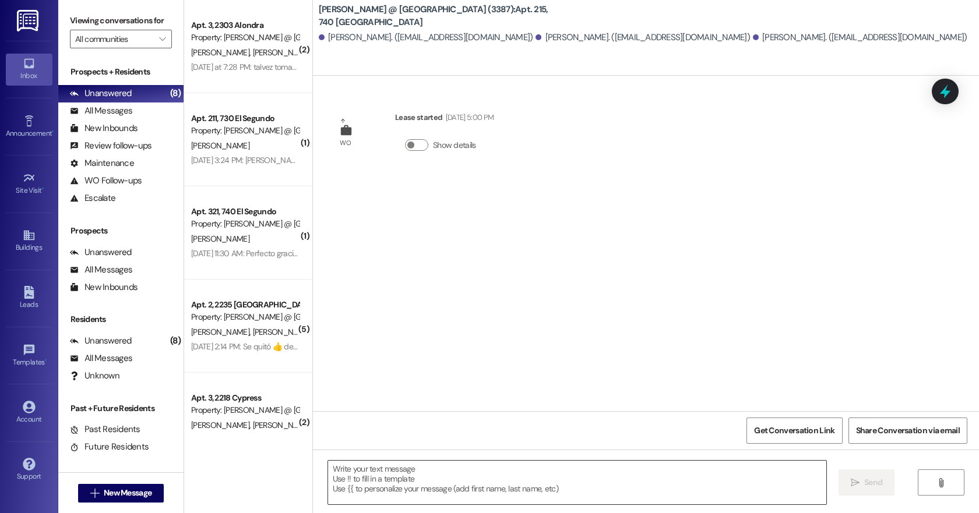
click at [345, 473] on textarea at bounding box center [577, 483] width 498 height 44
click at [337, 470] on textarea "To enrich screen reader interactions, please activate Accessibility in Grammarl…" at bounding box center [575, 483] width 498 height 44
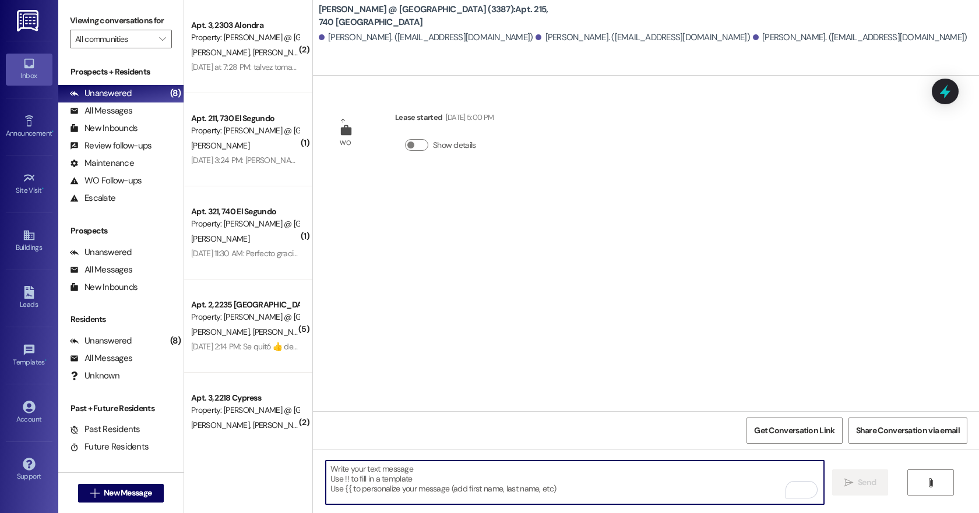
paste textarea "Dear Residents, I hope you are enjoying your day. I am confirming that you are …"
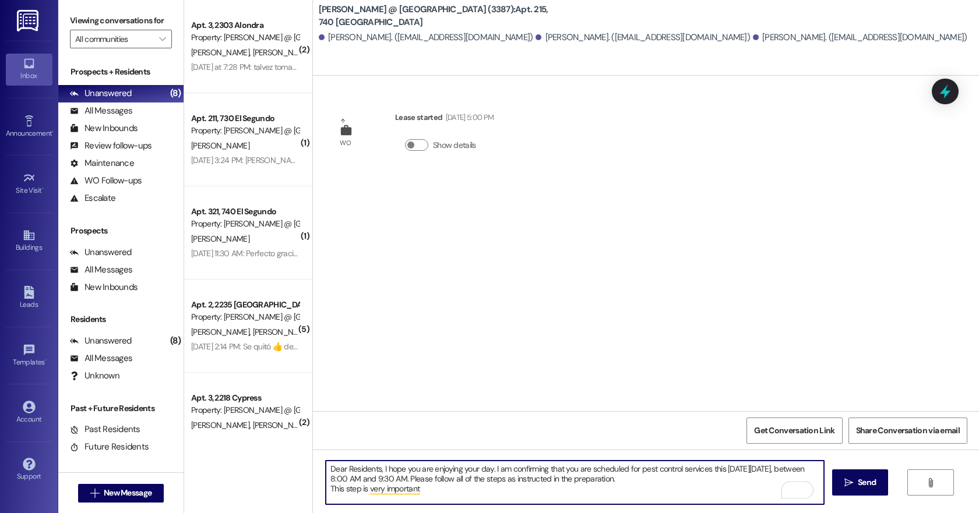
click at [427, 490] on textarea "Dear Residents, I hope you are enjoying your day. I am confirming that you are …" at bounding box center [575, 483] width 498 height 44
type textarea "Dear Residents, I hope you are enjoying your day. I am confirming that you are …"
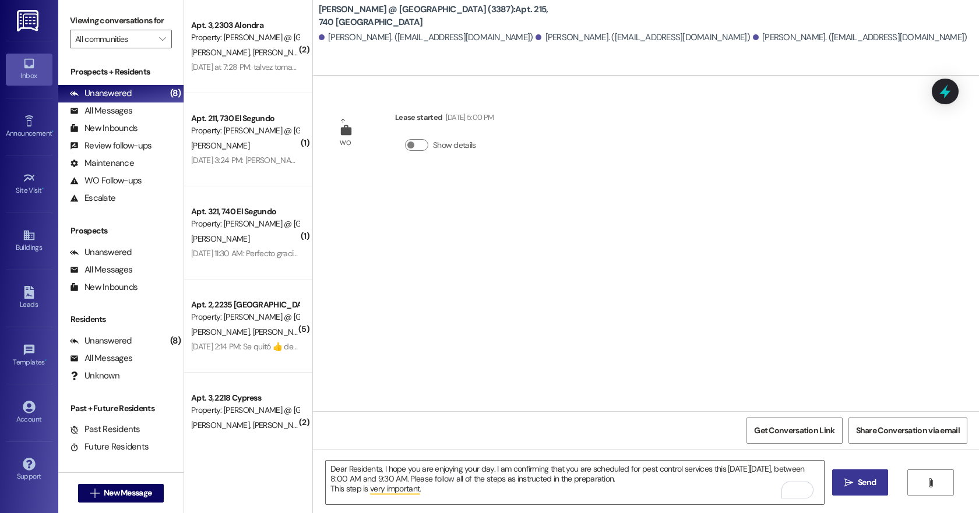
click at [878, 487] on span "Send" at bounding box center [867, 483] width 23 height 12
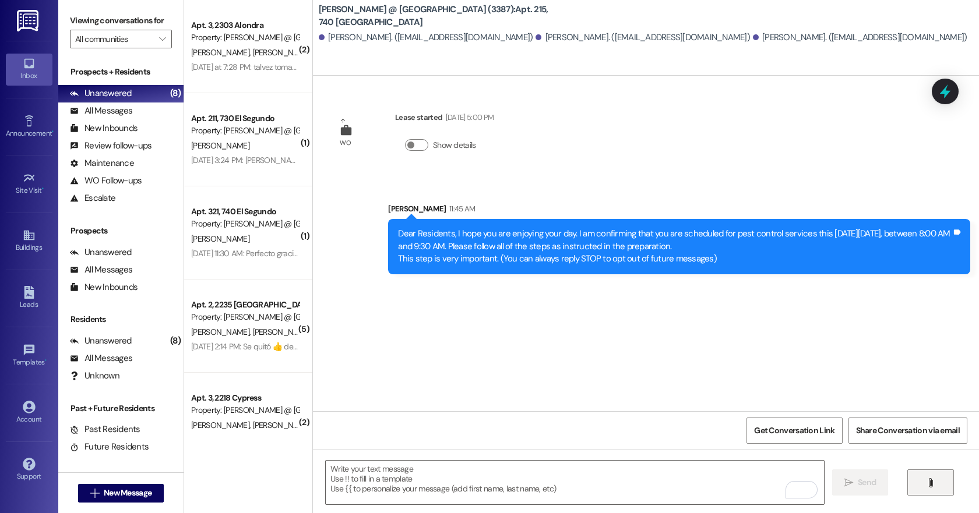
click at [930, 481] on icon "" at bounding box center [930, 483] width 9 height 9
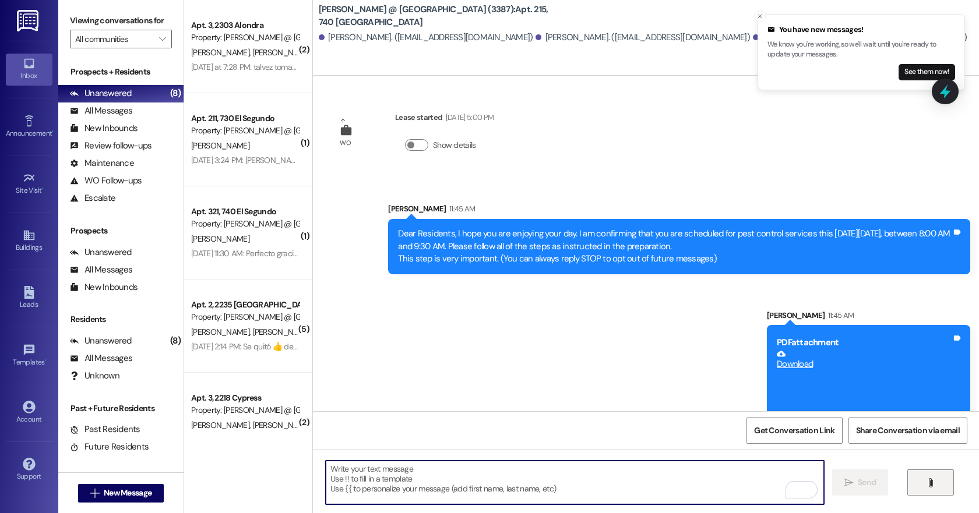
click at [353, 474] on textarea "To enrich screen reader interactions, please activate Accessibility in Grammarl…" at bounding box center [575, 483] width 498 height 44
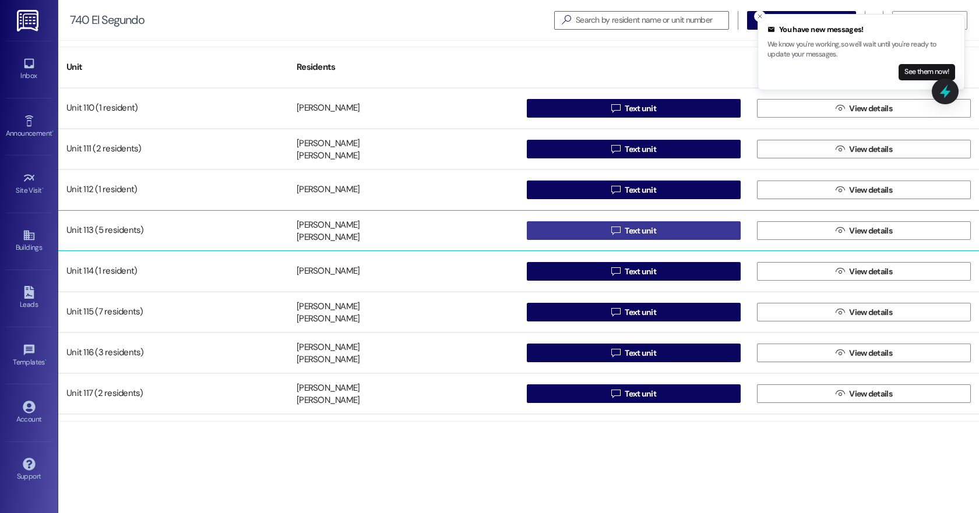
click at [635, 228] on span "Text unit" at bounding box center [640, 231] width 31 height 12
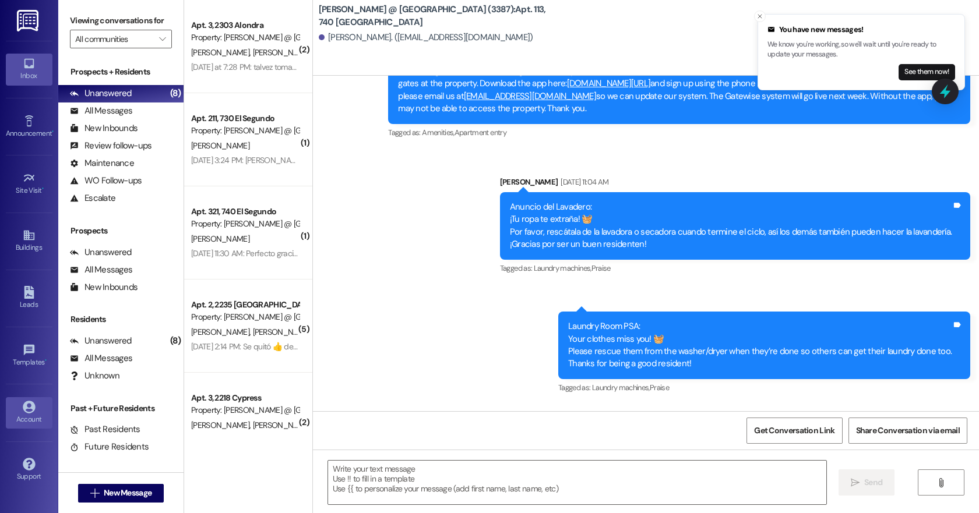
scroll to position [3, 0]
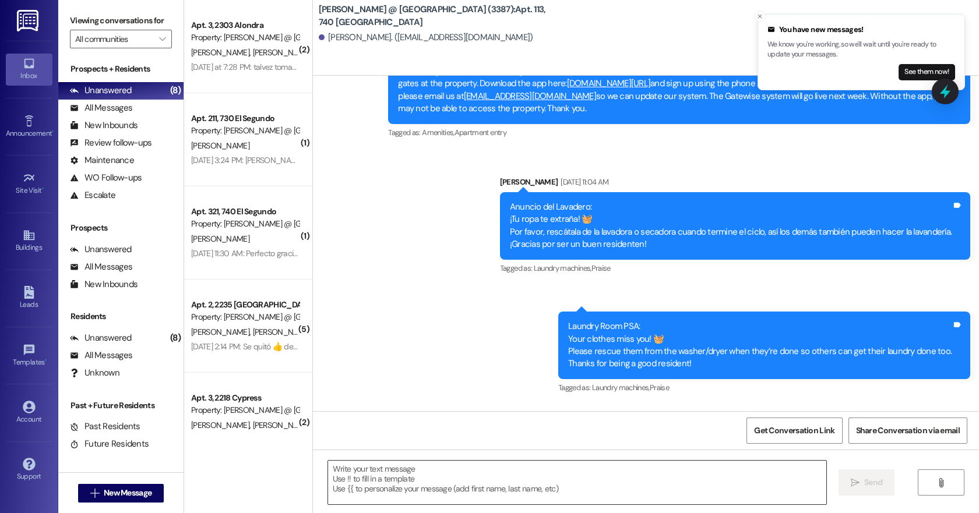
click at [335, 473] on textarea at bounding box center [577, 483] width 498 height 44
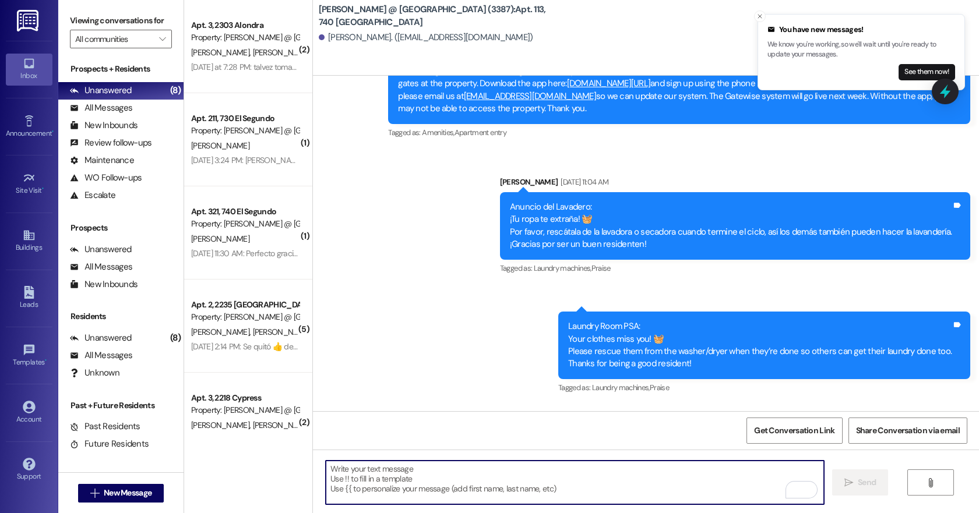
paste textarea "Dear Residents, I hope you are enjoying your day. I am confirming that you are …"
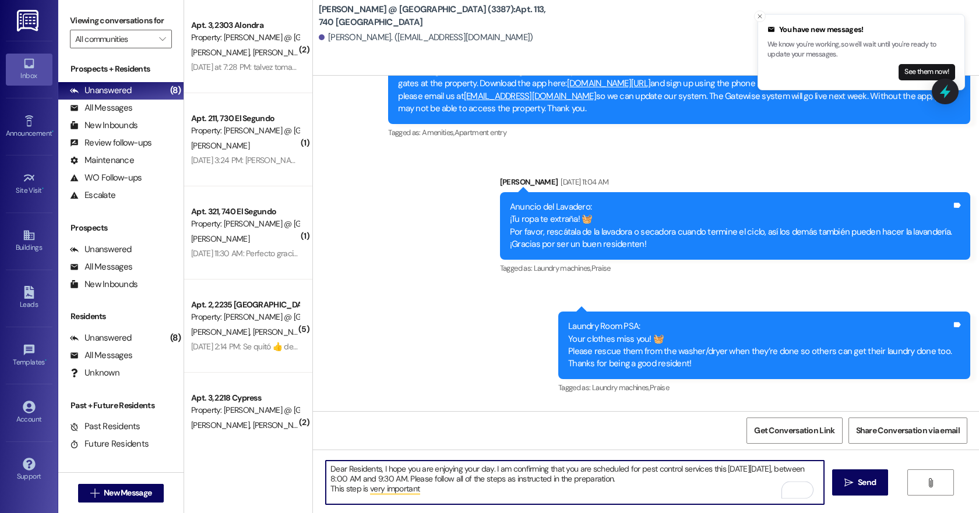
click at [420, 491] on textarea "Dear Residents, I hope you are enjoying your day. I am confirming that you are …" at bounding box center [575, 483] width 498 height 44
type textarea "Dear Residents, I hope you are enjoying your day. I am confirming that you are …"
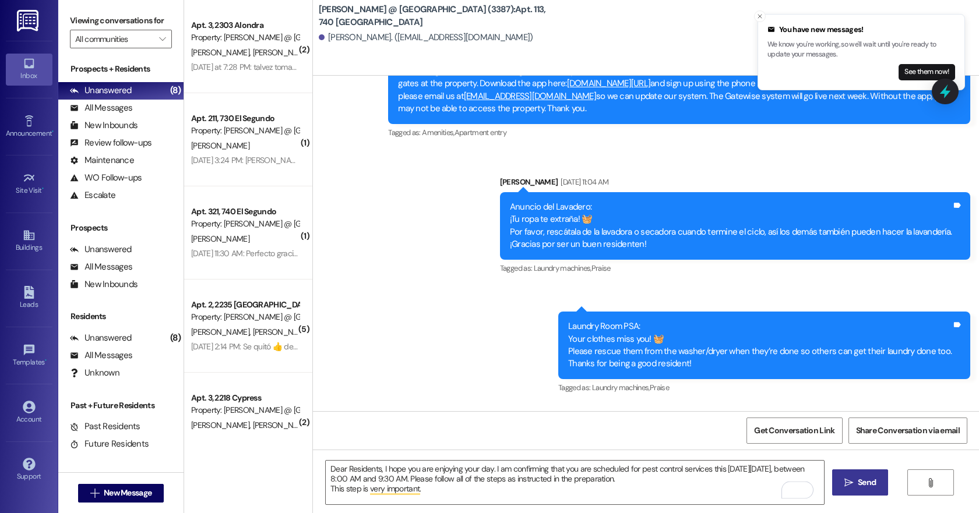
click at [880, 490] on button " Send" at bounding box center [860, 483] width 57 height 26
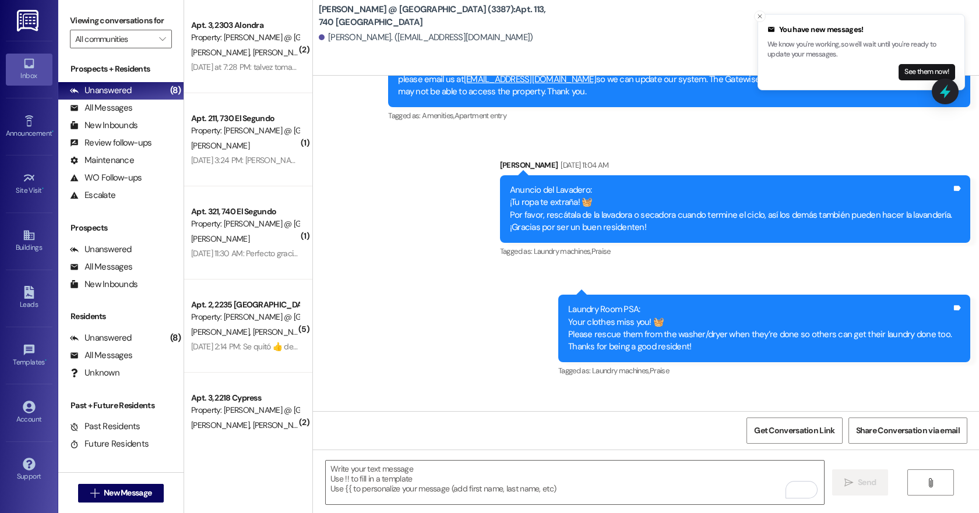
scroll to position [37428, 0]
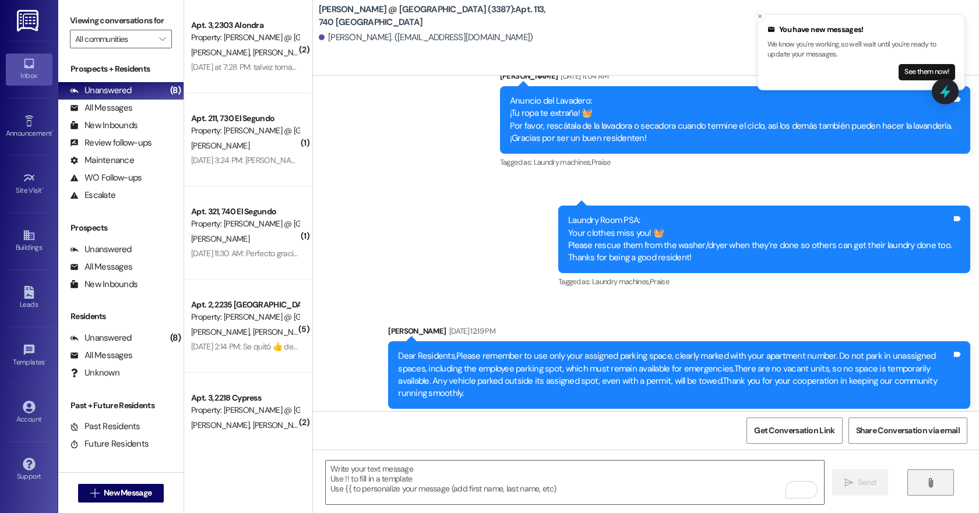
click at [933, 486] on icon "" at bounding box center [930, 483] width 9 height 9
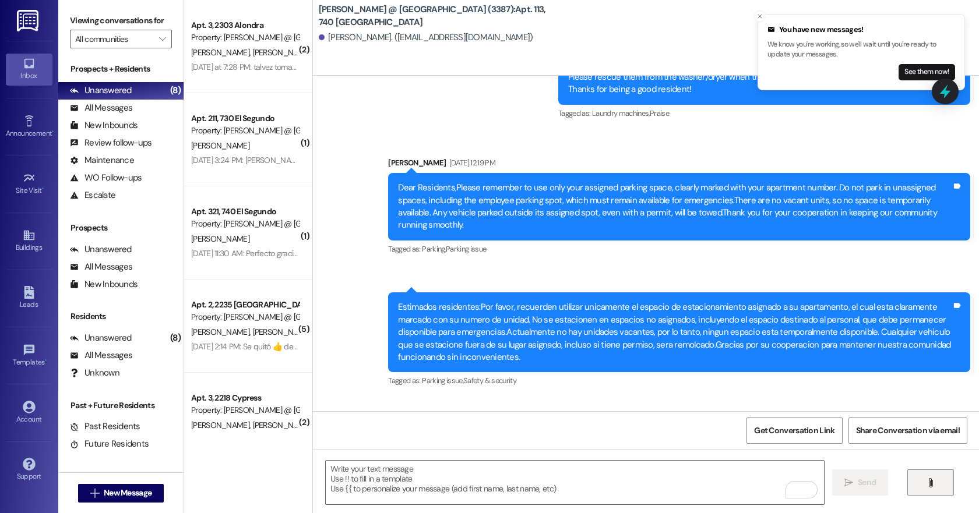
scroll to position [37814, 0]
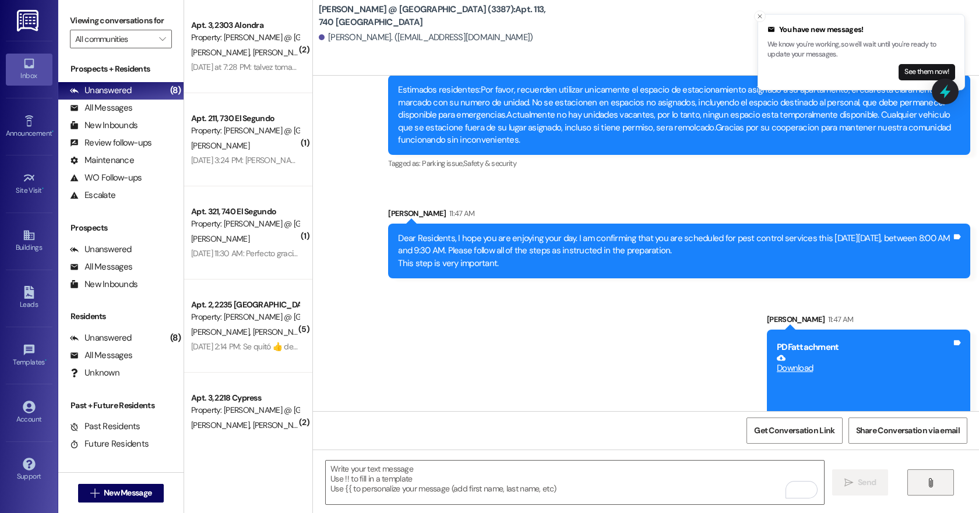
click at [803, 354] on link "Download" at bounding box center [864, 364] width 175 height 20
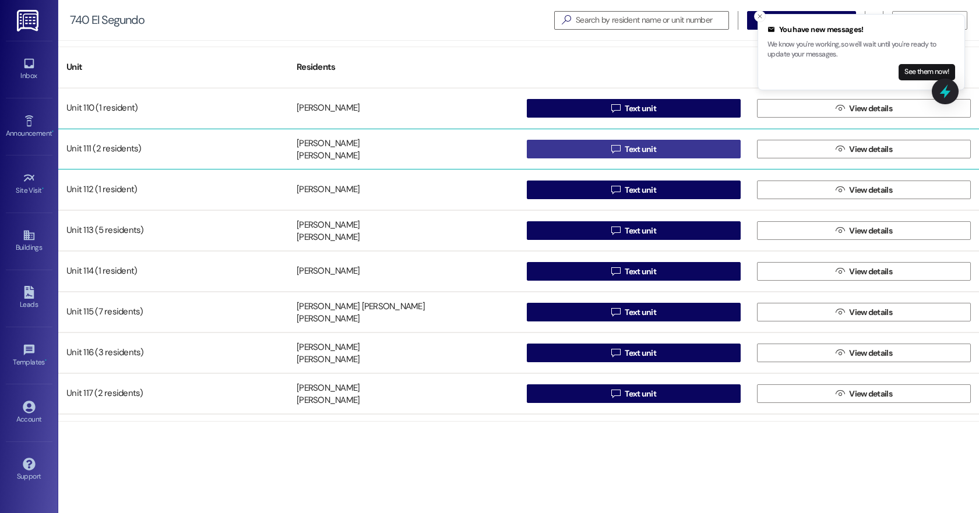
click at [639, 145] on span "Text unit" at bounding box center [640, 149] width 31 height 12
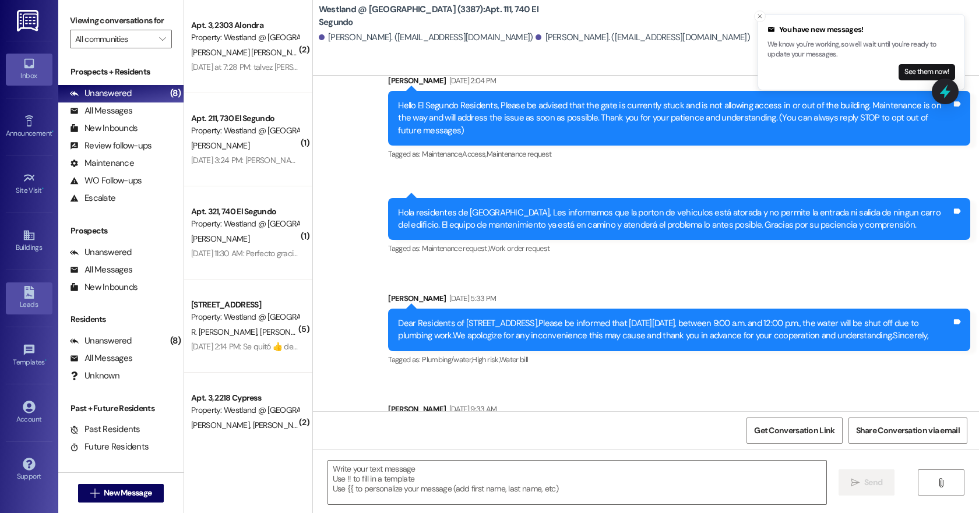
scroll to position [115, 0]
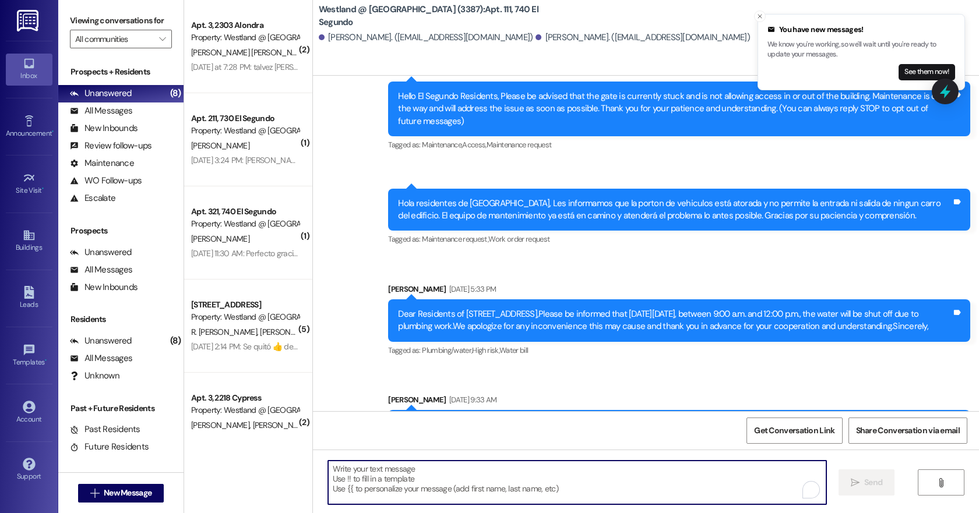
click at [342, 461] on textarea "To enrich screen reader interactions, please activate Accessibility in Grammarl…" at bounding box center [577, 483] width 498 height 44
paste textarea "Estimados residentes: Espero que se encuentren bien y que estén disfrutando del…"
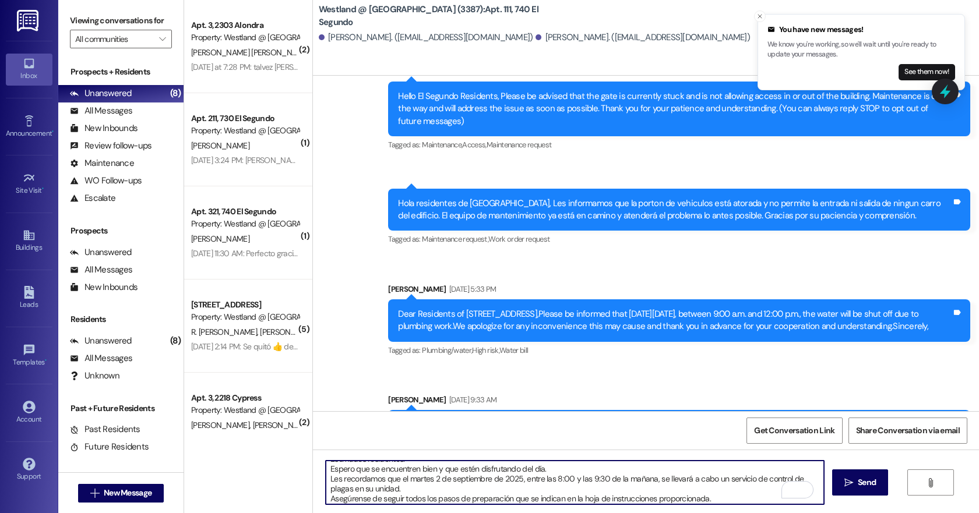
scroll to position [10, 0]
type textarea "Estimados residentes: Espero que se encuentren bien y que estén disfrutando del…"
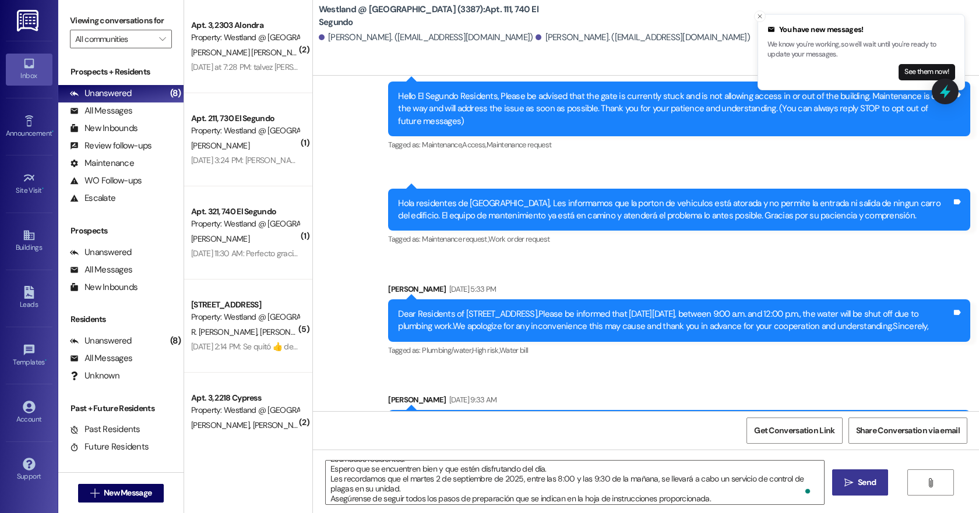
click at [875, 479] on span "Send" at bounding box center [867, 483] width 18 height 12
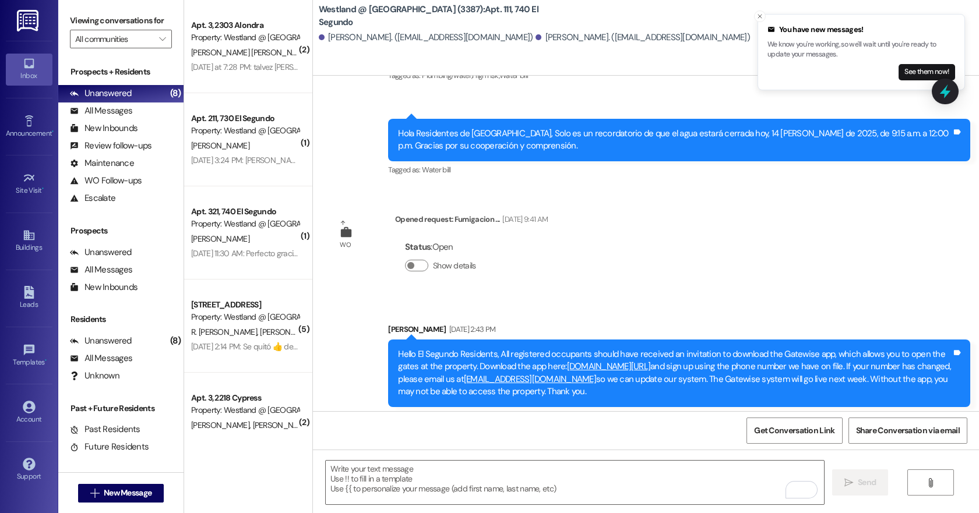
scroll to position [905, 0]
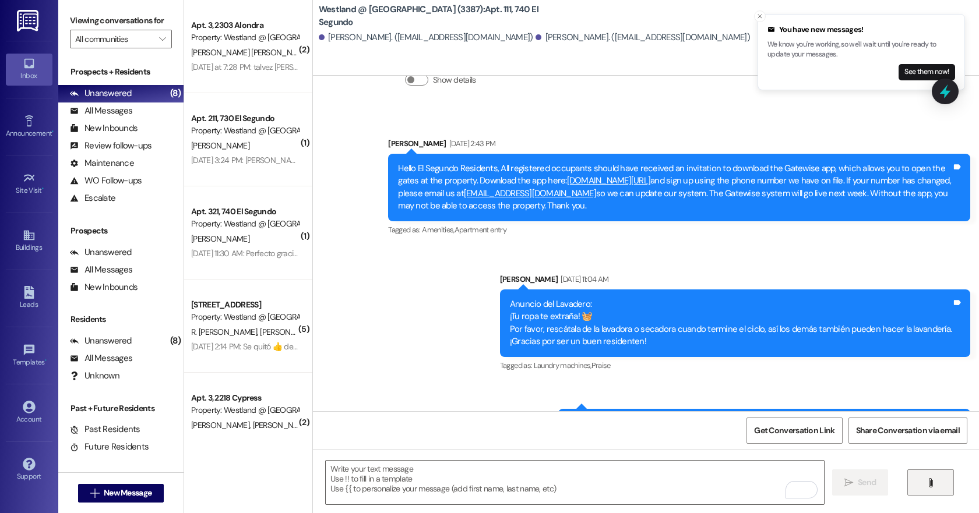
click at [930, 483] on icon "" at bounding box center [930, 483] width 9 height 9
click at [933, 480] on icon "" at bounding box center [930, 483] width 9 height 9
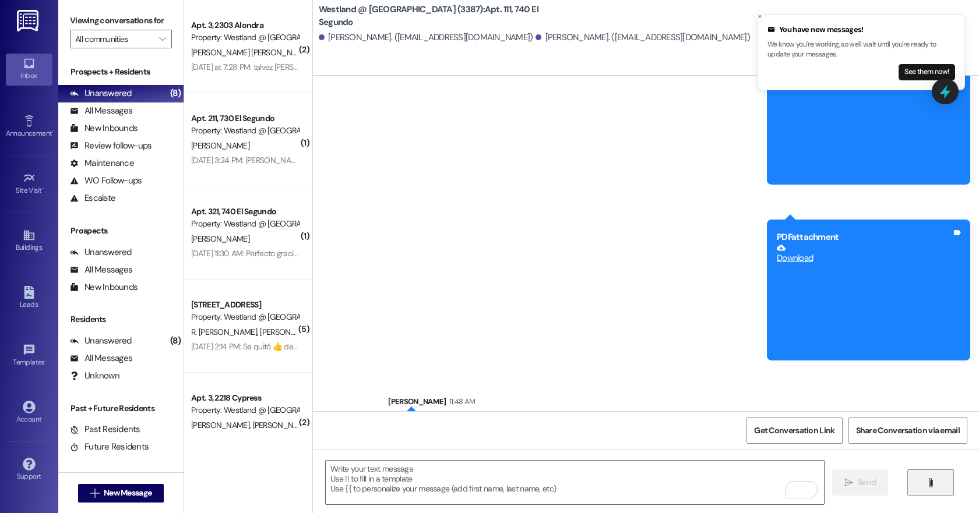
scroll to position [1799, 0]
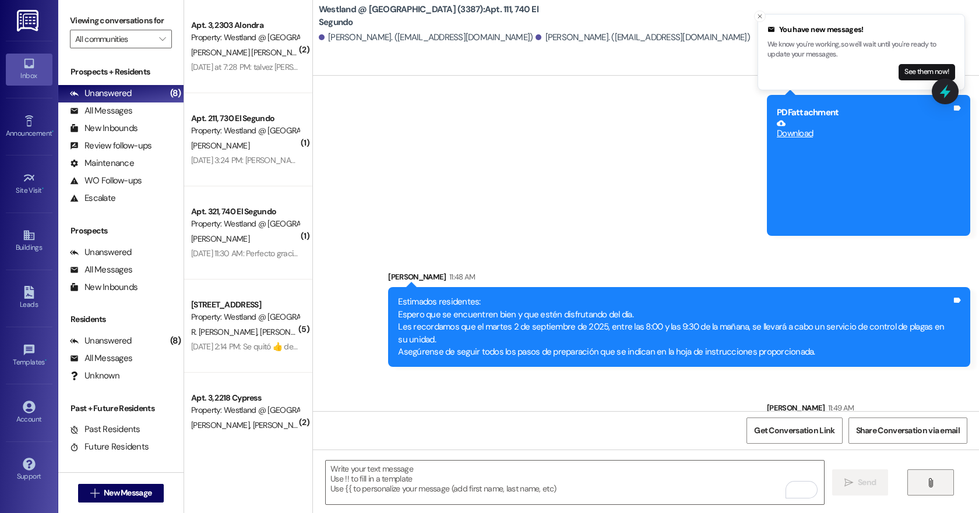
click at [783, 135] on link "Download" at bounding box center [864, 129] width 175 height 20
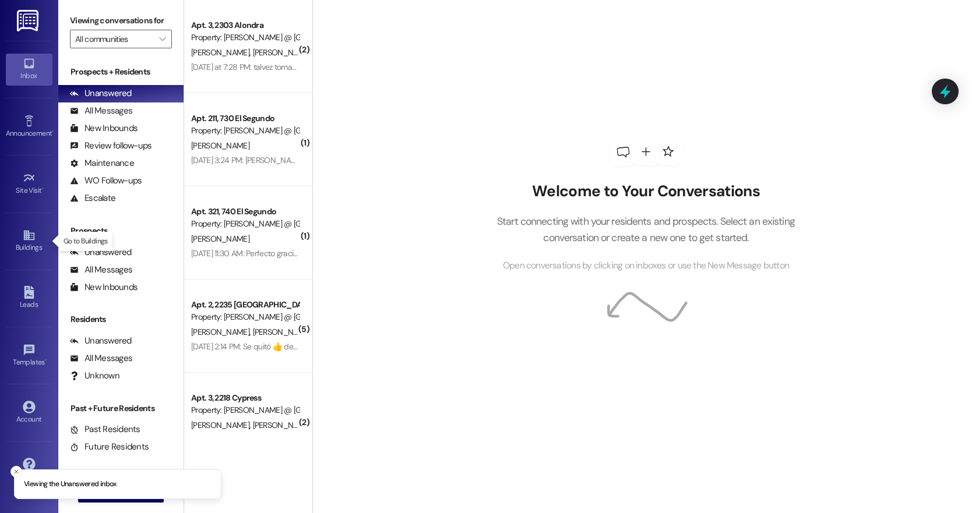
drag, startPoint x: 29, startPoint y: 228, endPoint x: 51, endPoint y: 224, distance: 23.2
click at [30, 229] on icon at bounding box center [29, 235] width 13 height 13
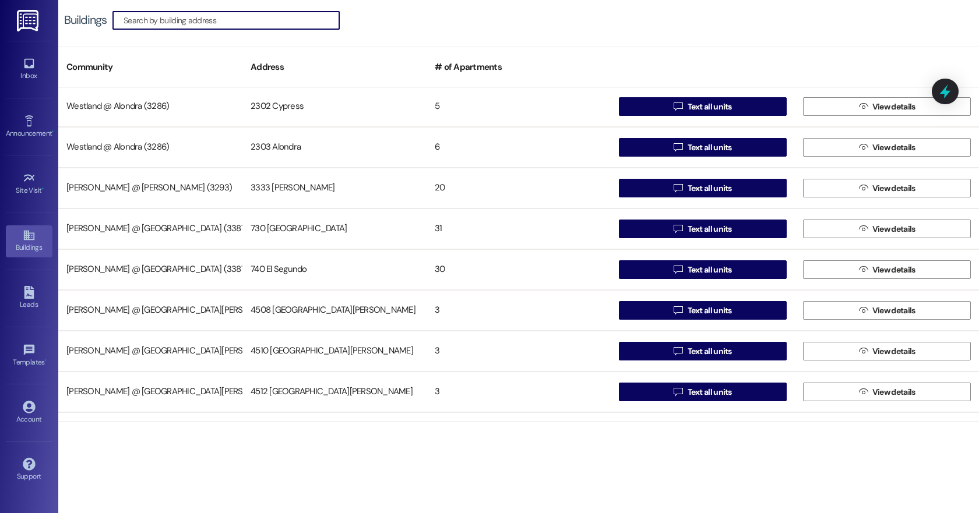
scroll to position [616, 0]
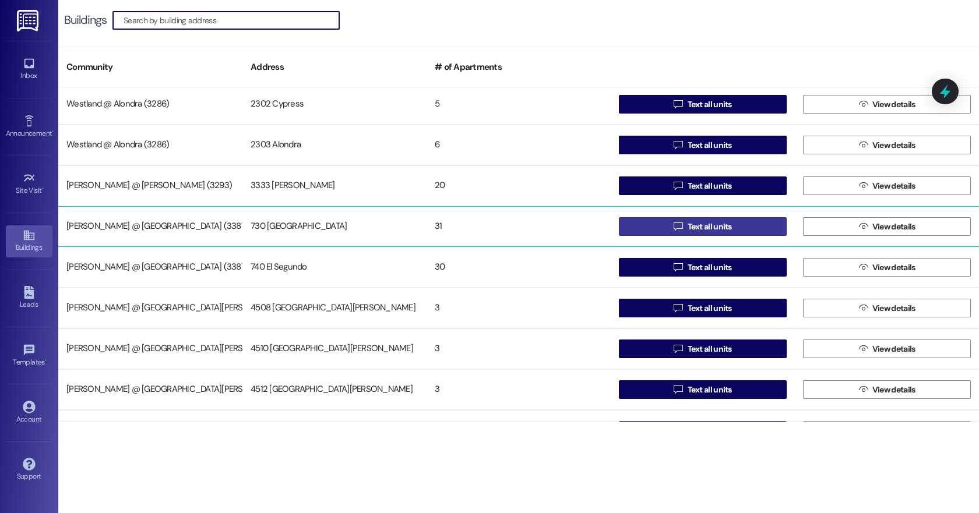
click at [694, 227] on span "Text all units" at bounding box center [710, 227] width 44 height 12
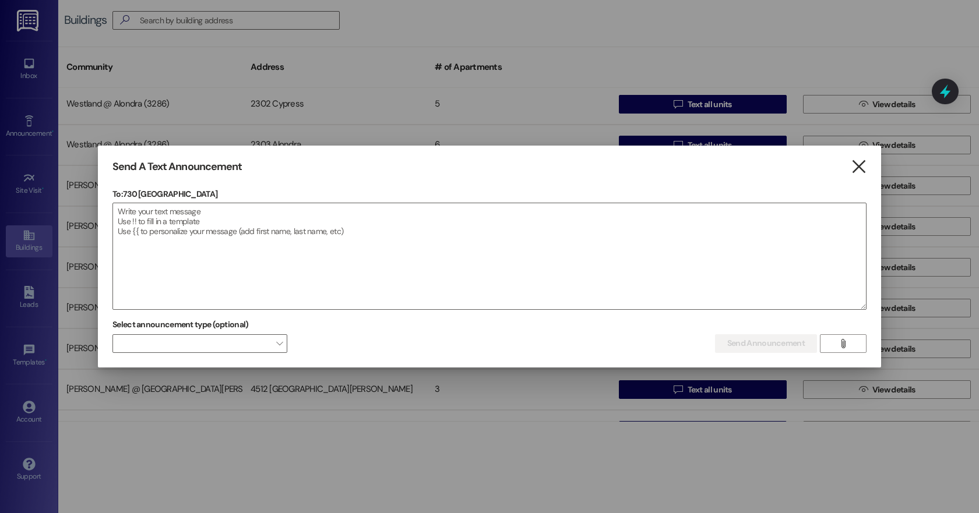
click at [859, 167] on icon "" at bounding box center [859, 167] width 16 height 12
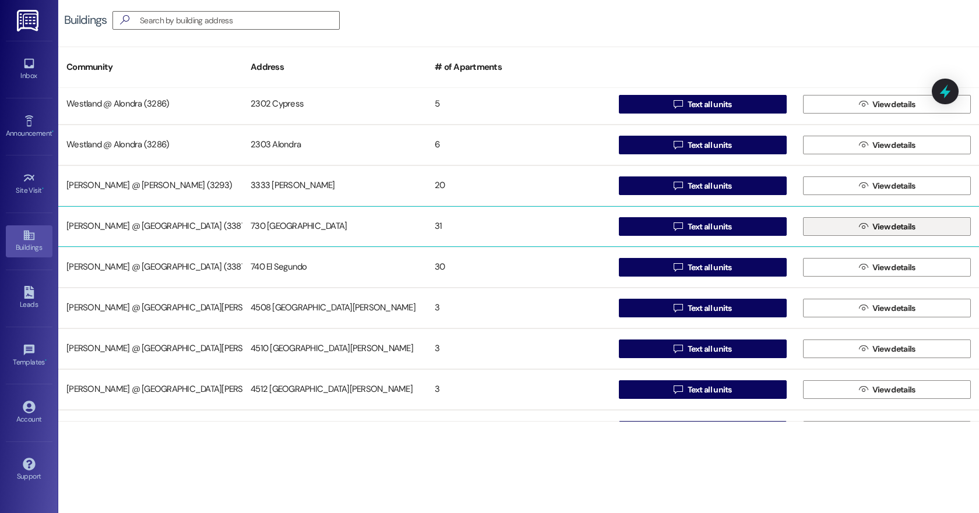
click at [905, 227] on span "View details" at bounding box center [894, 227] width 43 height 12
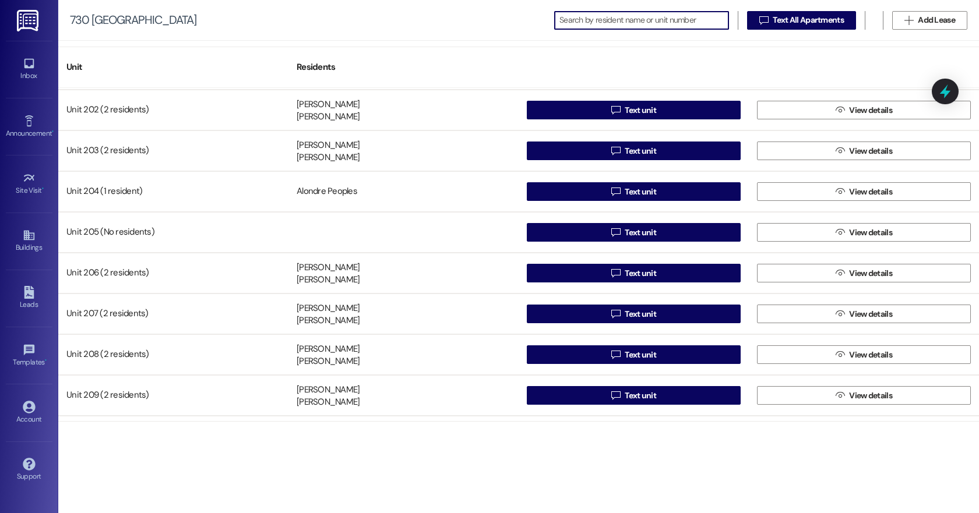
scroll to position [413, 0]
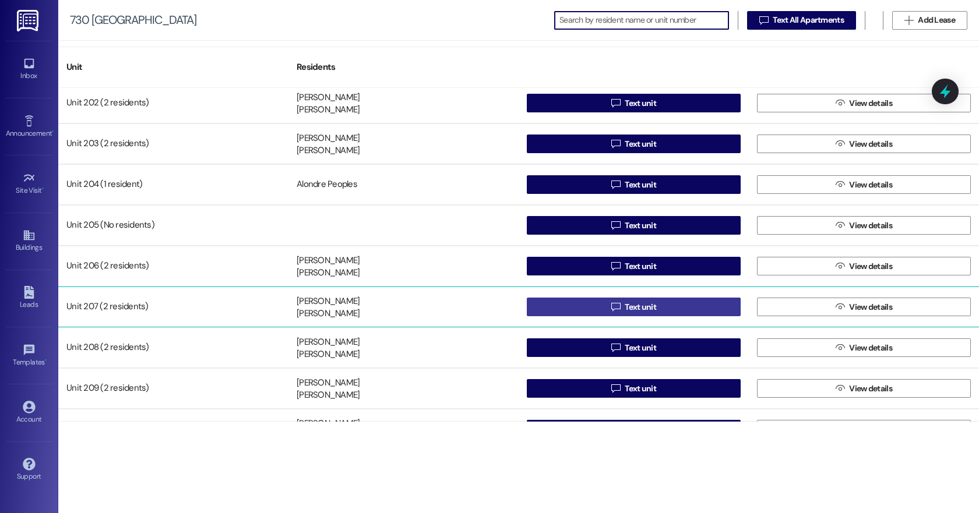
click at [648, 304] on span "Text unit" at bounding box center [640, 307] width 31 height 12
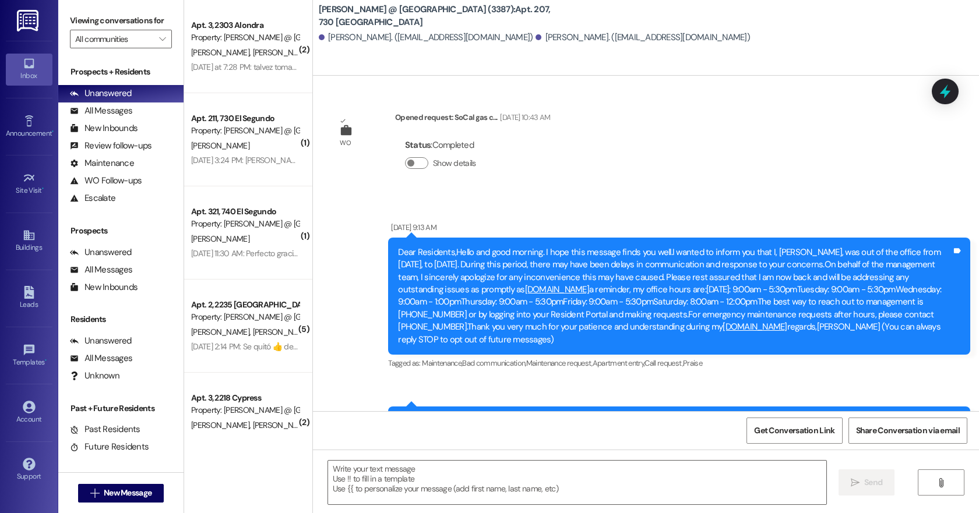
scroll to position [14339, 0]
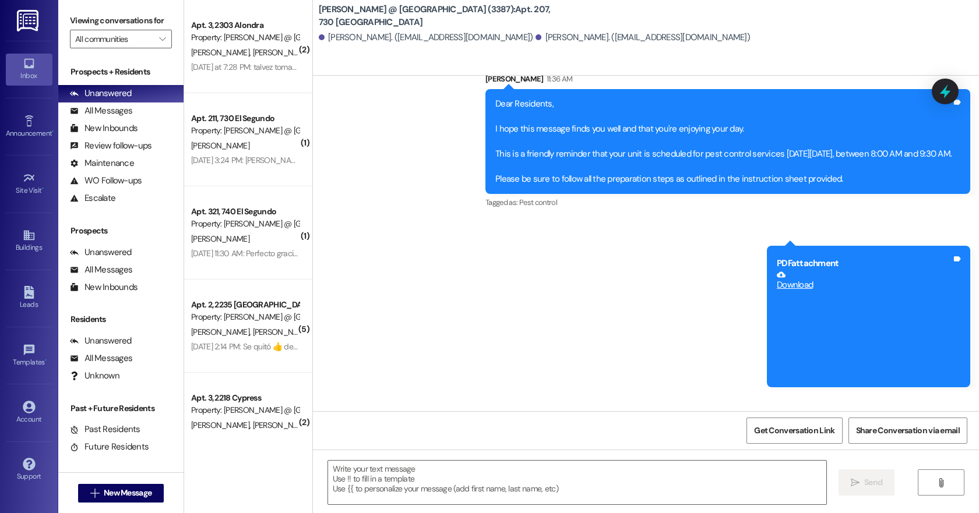
click at [957, 431] on icon at bounding box center [957, 435] width 9 height 9
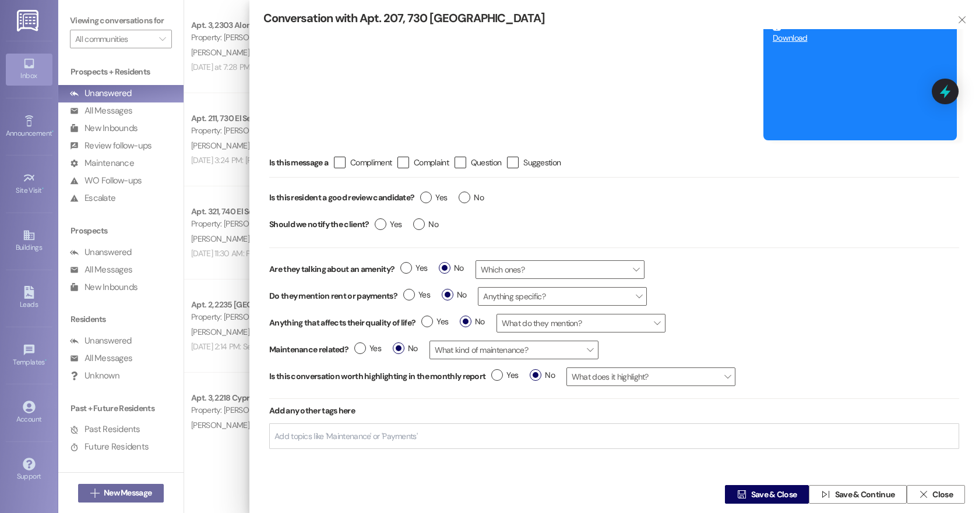
scroll to position [44, 0]
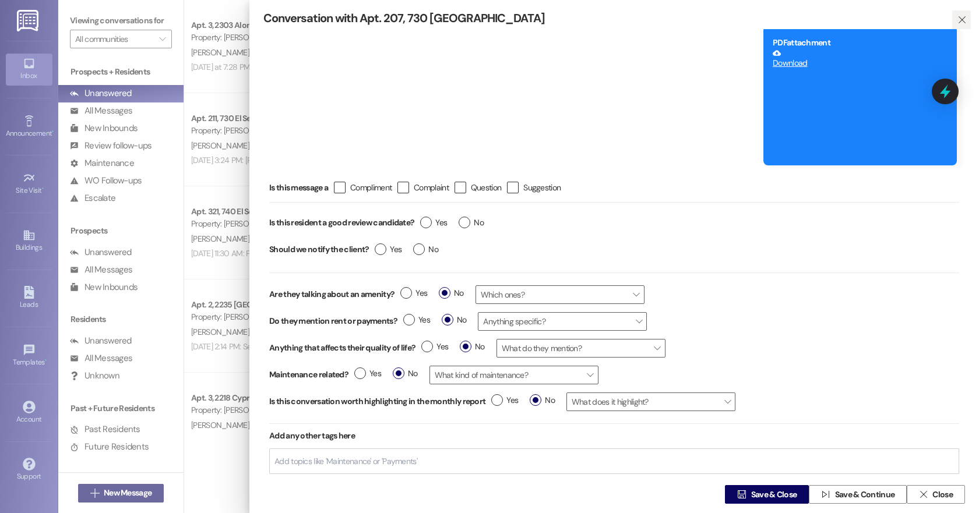
click at [958, 22] on icon "" at bounding box center [962, 19] width 9 height 9
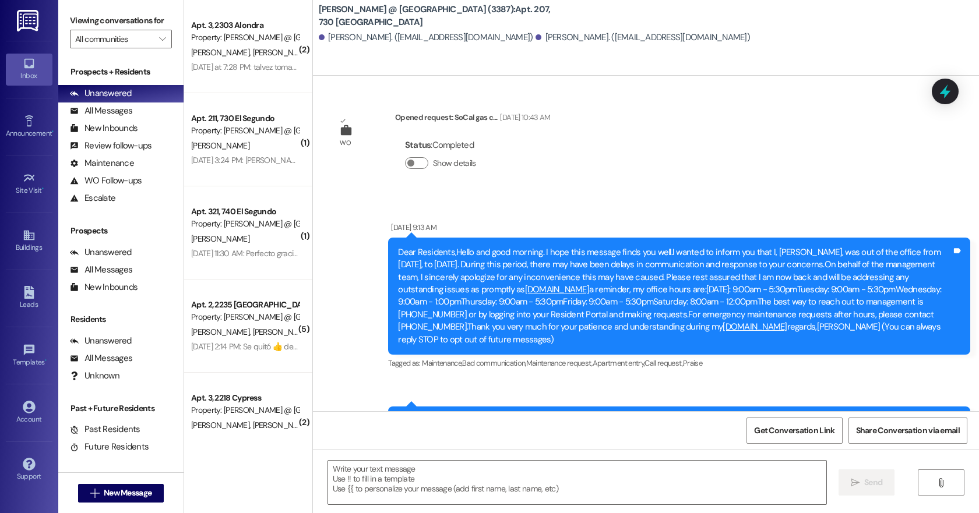
scroll to position [14339, 0]
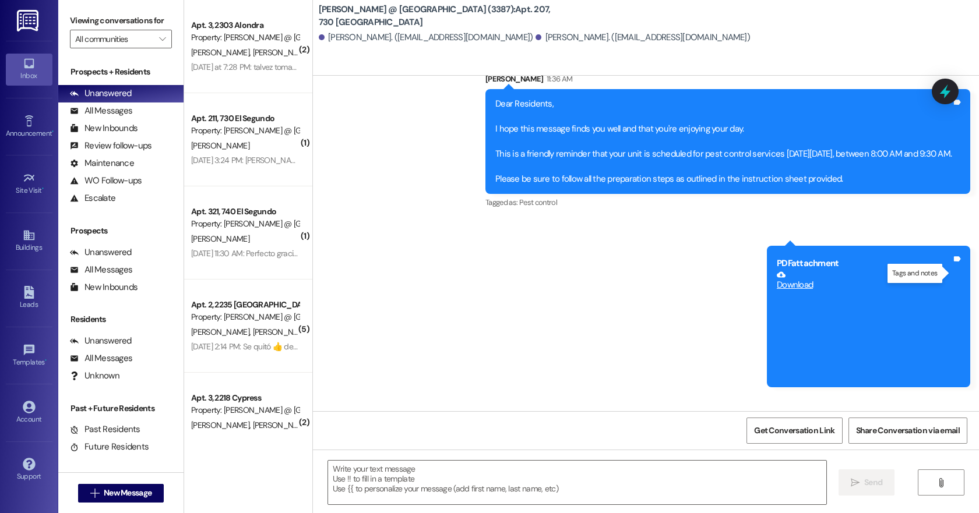
click at [797, 434] on b "PDF attachment" at bounding box center [808, 440] width 62 height 12
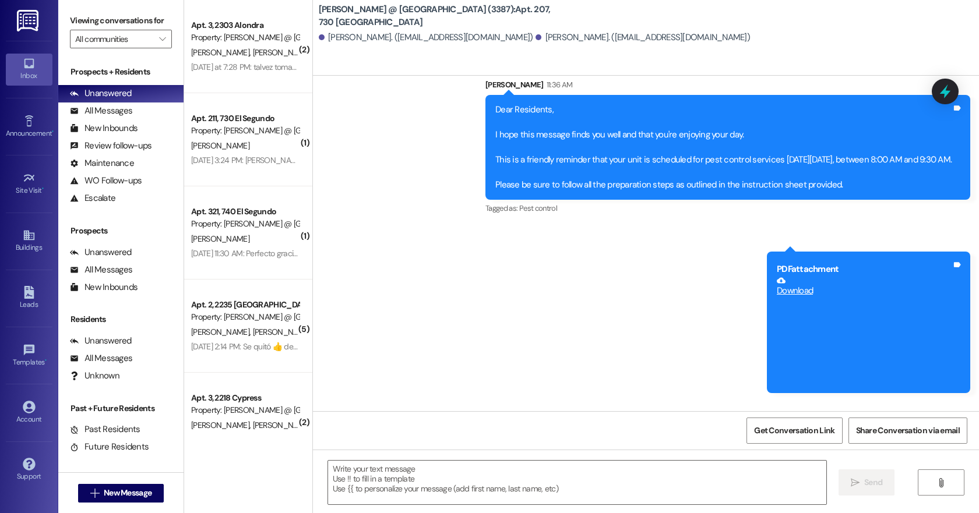
scroll to position [14327, 0]
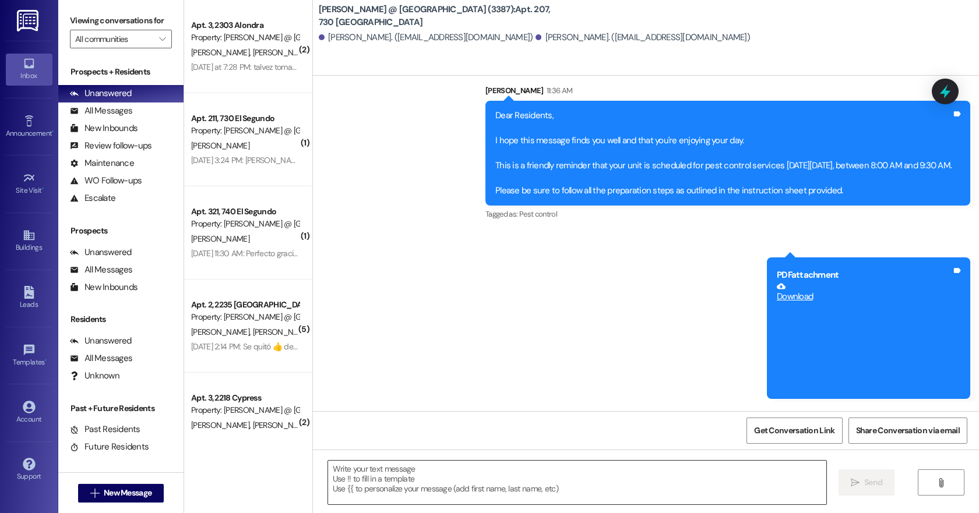
click at [380, 480] on textarea at bounding box center [577, 483] width 498 height 44
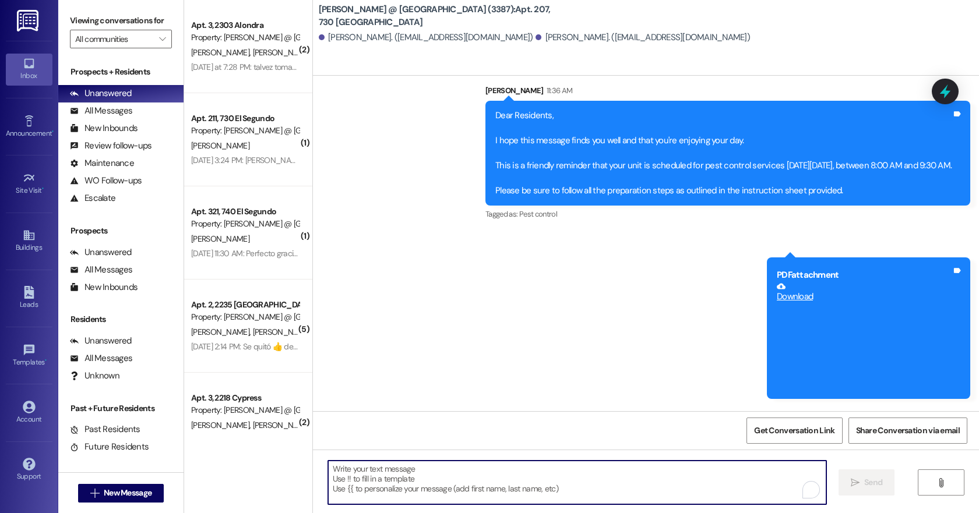
paste textarea "Dear Residents, I hope this message finds you well and that you're enjoying you…"
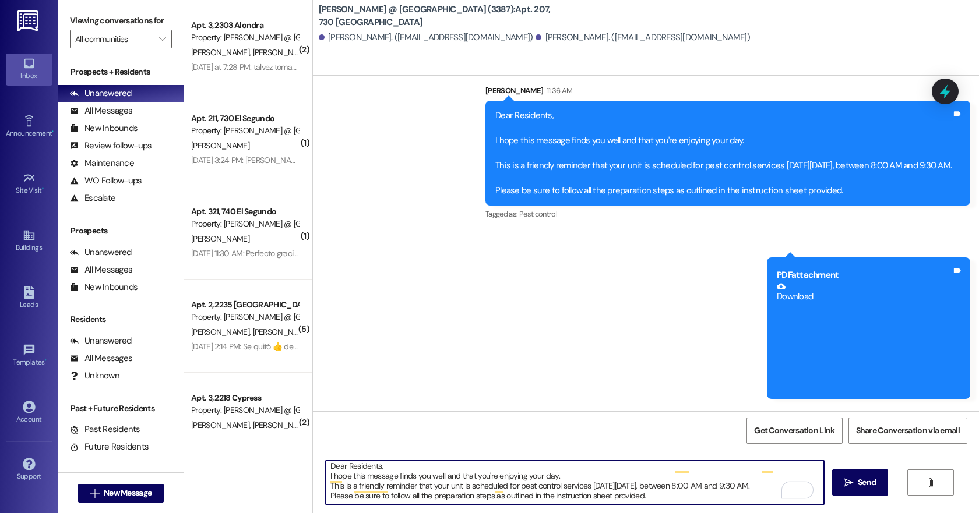
scroll to position [0, 0]
type textarea "Dear Residents, I hope this message finds you well and that you're enjoying you…"
click at [870, 484] on span "Send" at bounding box center [867, 483] width 18 height 12
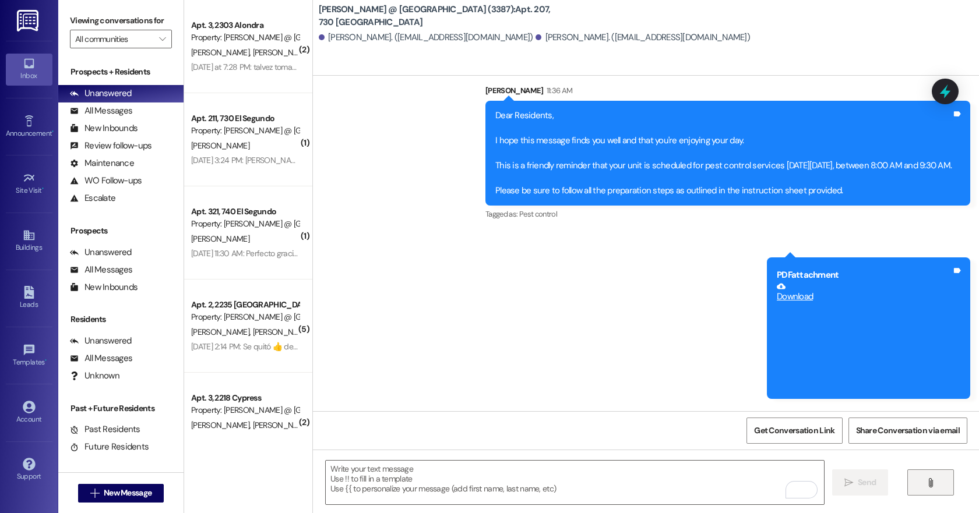
click at [927, 485] on icon "" at bounding box center [930, 483] width 9 height 9
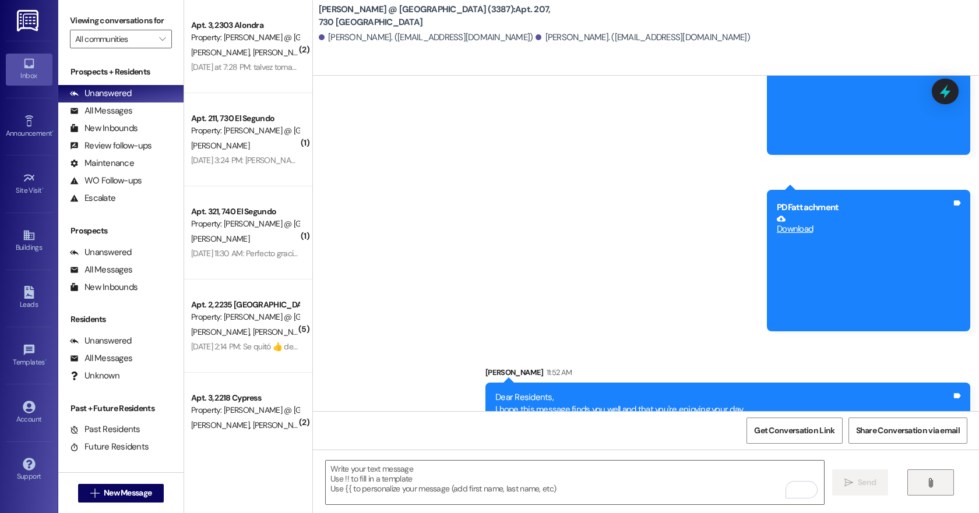
scroll to position [14843, 0]
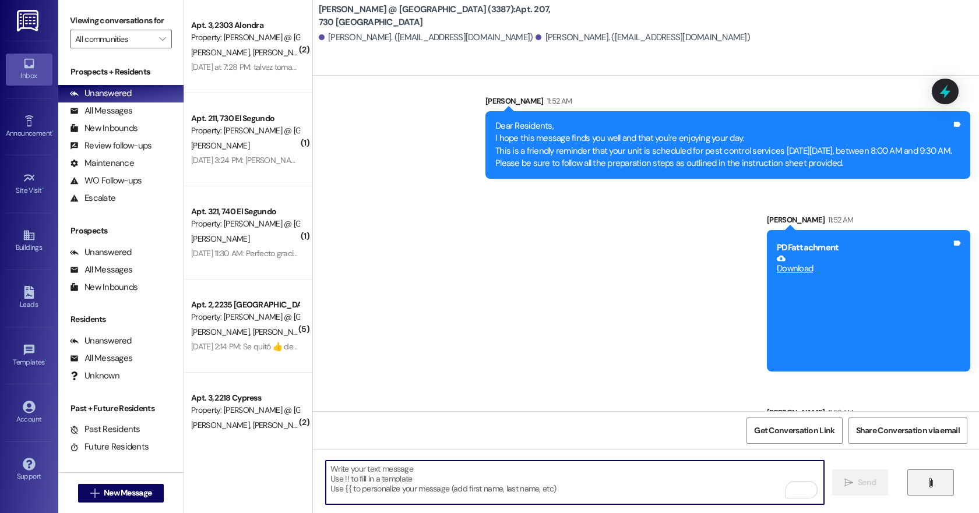
click at [381, 474] on textarea "To enrich screen reader interactions, please activate Accessibility in Grammarl…" at bounding box center [575, 483] width 498 height 44
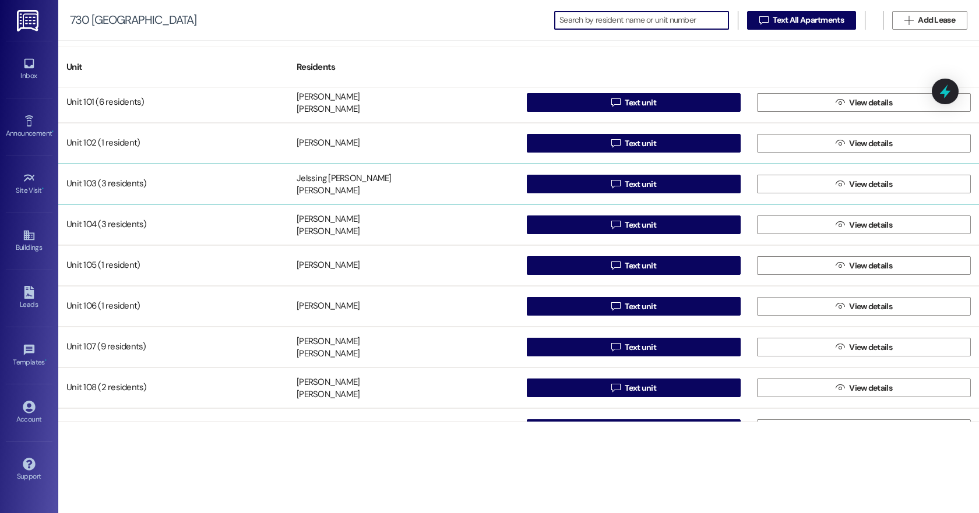
scroll to position [44, 0]
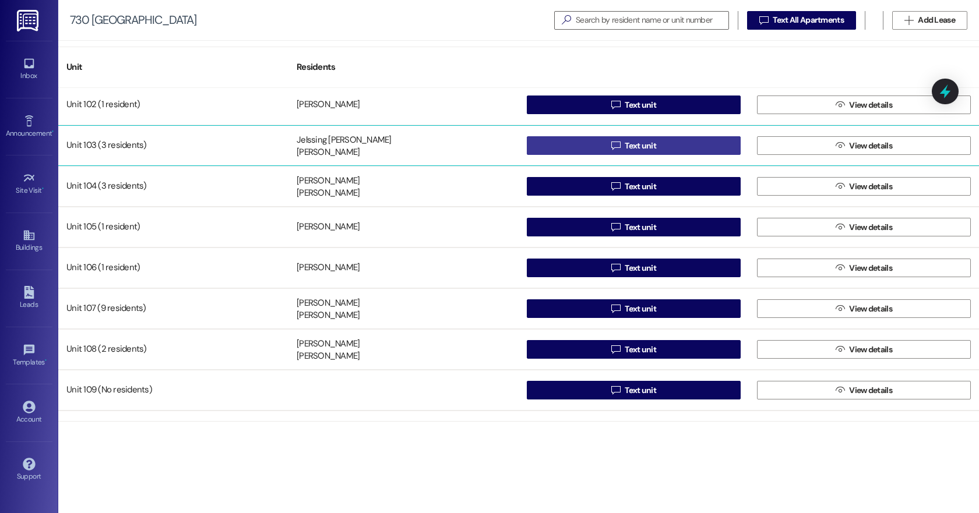
click at [642, 145] on span "Text unit" at bounding box center [640, 146] width 31 height 12
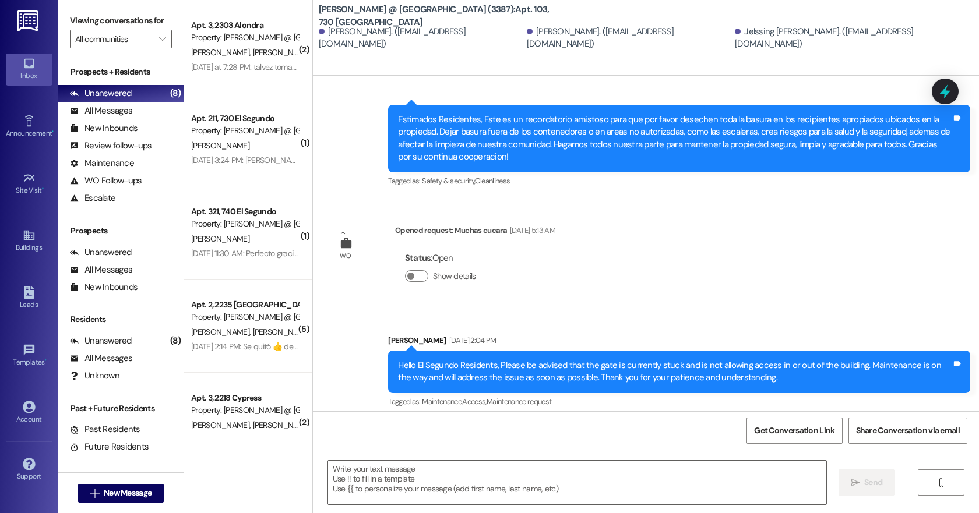
scroll to position [20447, 0]
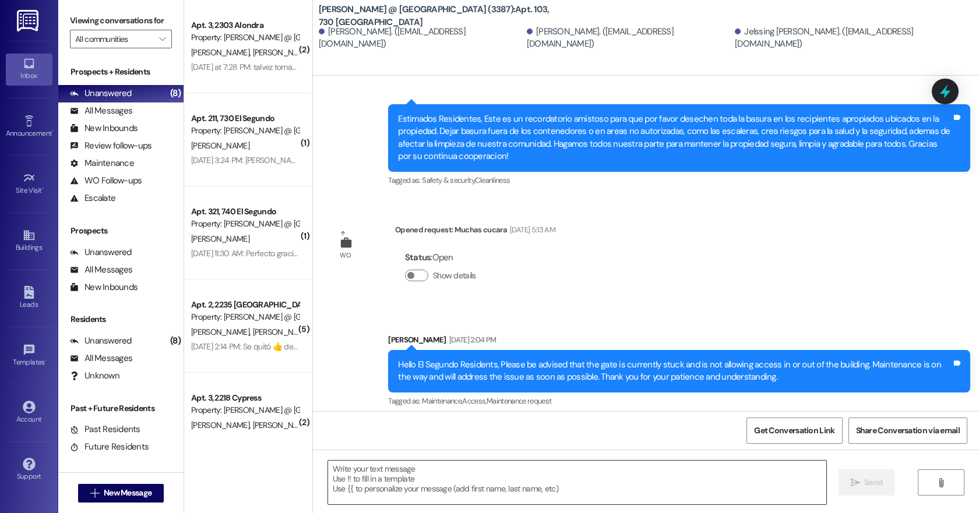
click at [351, 477] on textarea at bounding box center [577, 483] width 498 height 44
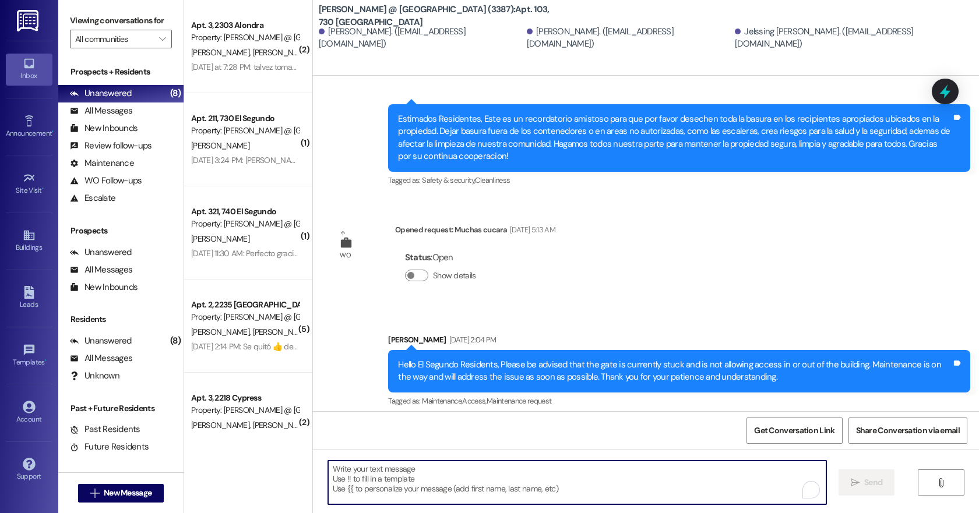
paste textarea "Estimados residentes: Espero que se encuentren bien y que estén disfrutando del…"
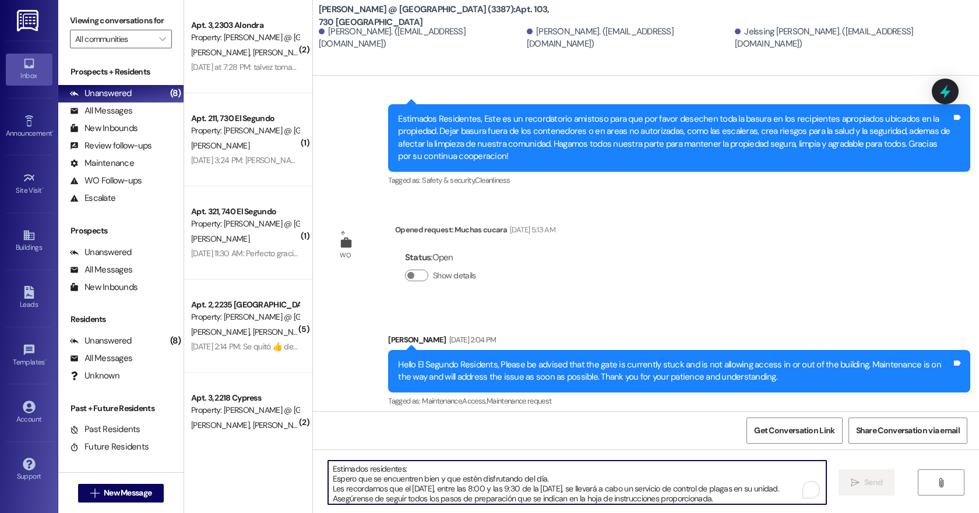
scroll to position [10, 0]
type textarea "Estimados residentes: Espero que se encuentren bien y que estén disfrutando del…"
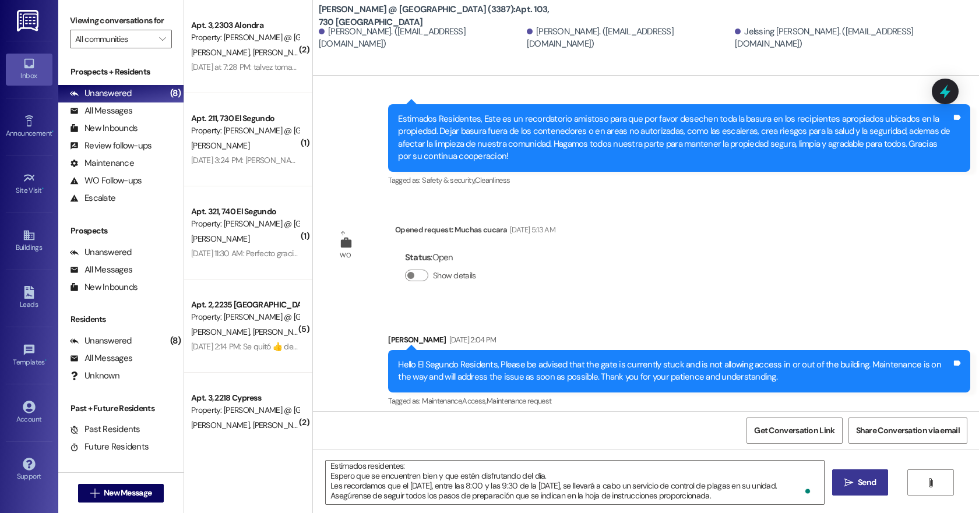
click at [873, 483] on span "Send" at bounding box center [867, 483] width 18 height 12
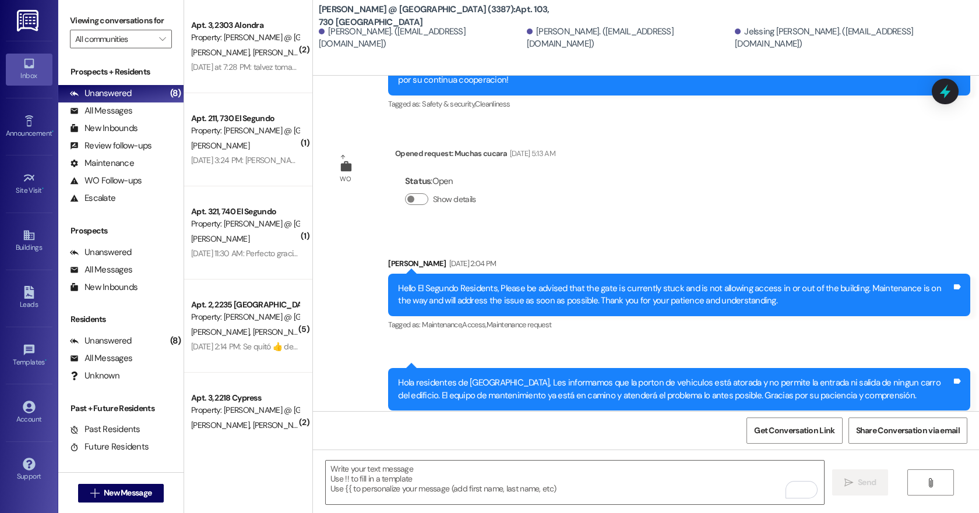
scroll to position [20578, 0]
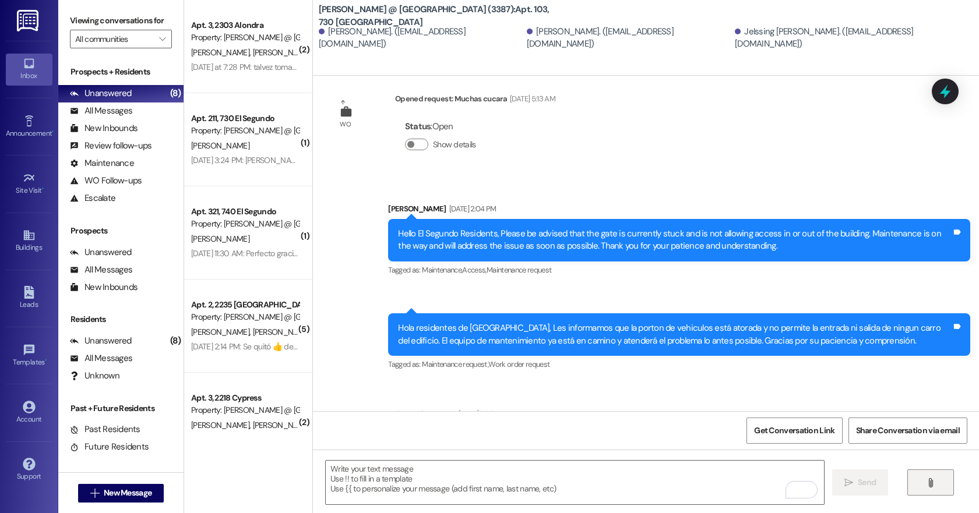
click at [926, 481] on icon "" at bounding box center [930, 483] width 9 height 9
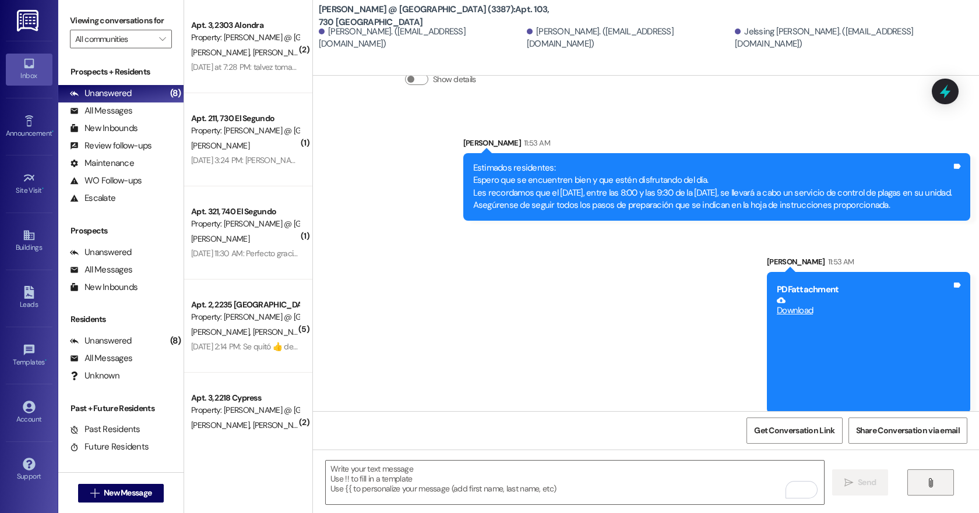
scroll to position [20958, 0]
